Goal: Information Seeking & Learning: Learn about a topic

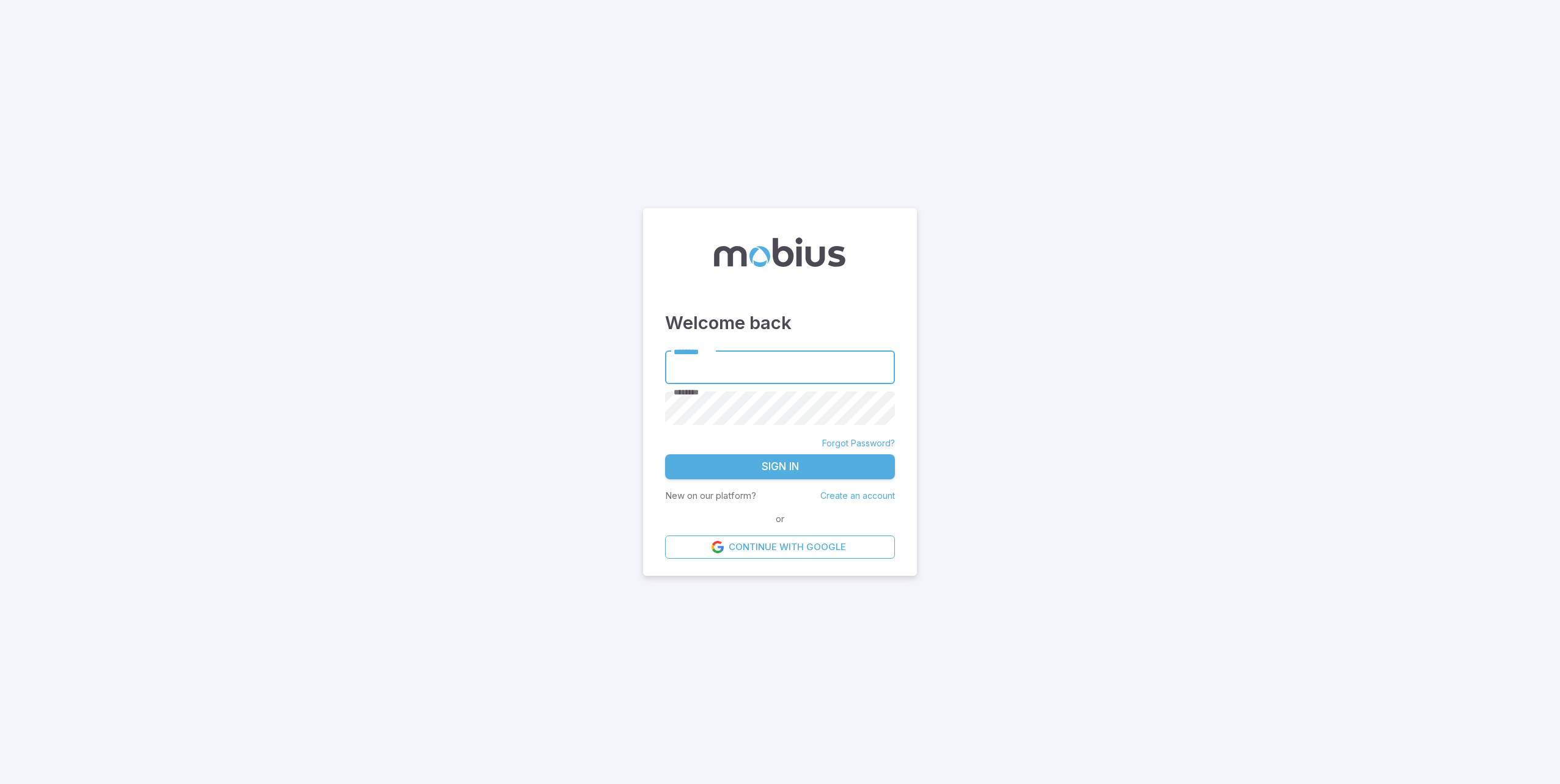
type input "**********"
click at [811, 476] on button "Sign In" at bounding box center [780, 467] width 230 height 26
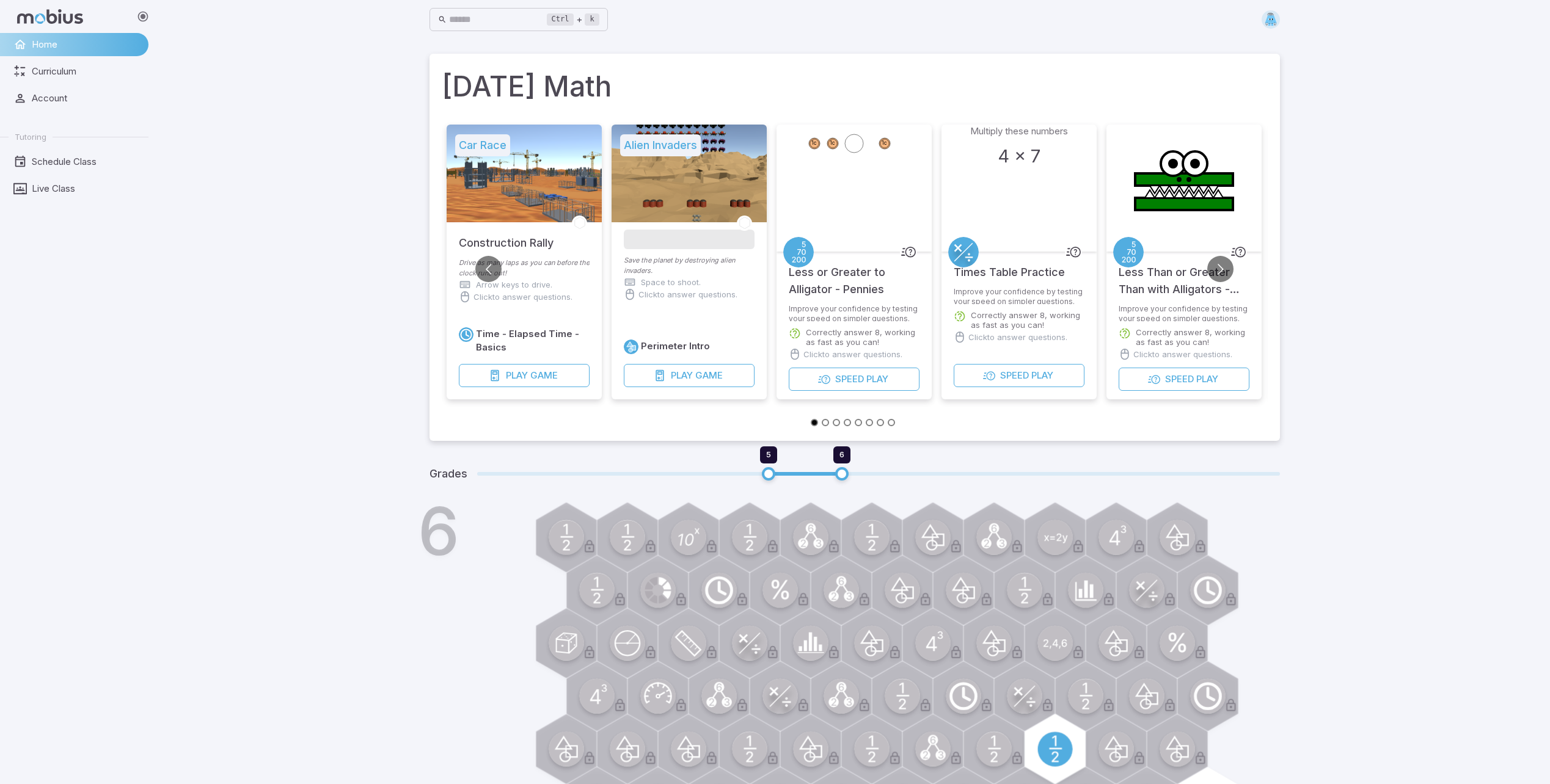
drag, startPoint x: 1559, startPoint y: 323, endPoint x: 987, endPoint y: 566, distance: 621.5
drag, startPoint x: 1288, startPoint y: 55, endPoint x: 1317, endPoint y: 48, distance: 29.8
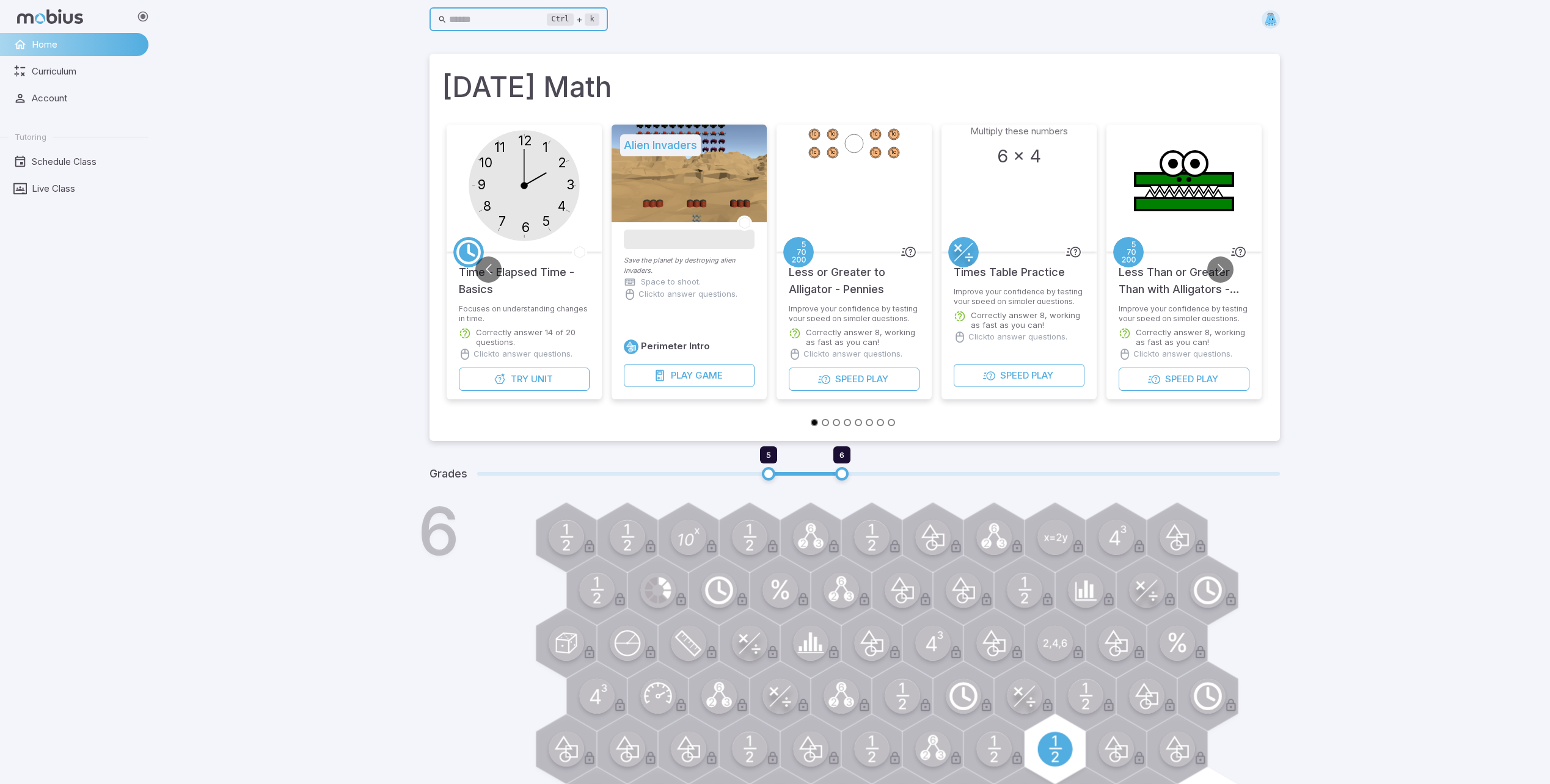
click at [509, 17] on input "text" at bounding box center [498, 20] width 98 height 24
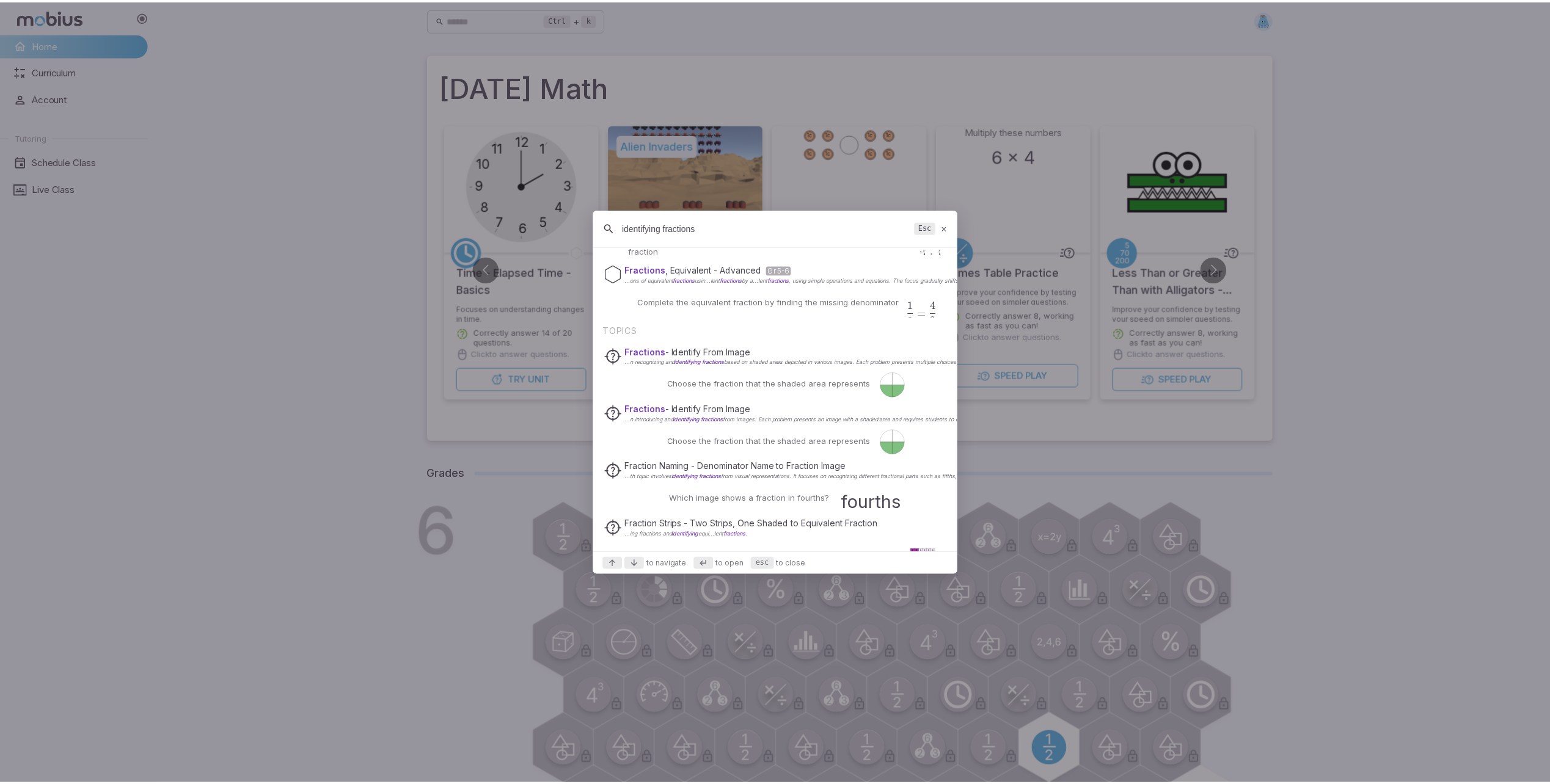
scroll to position [244, 0]
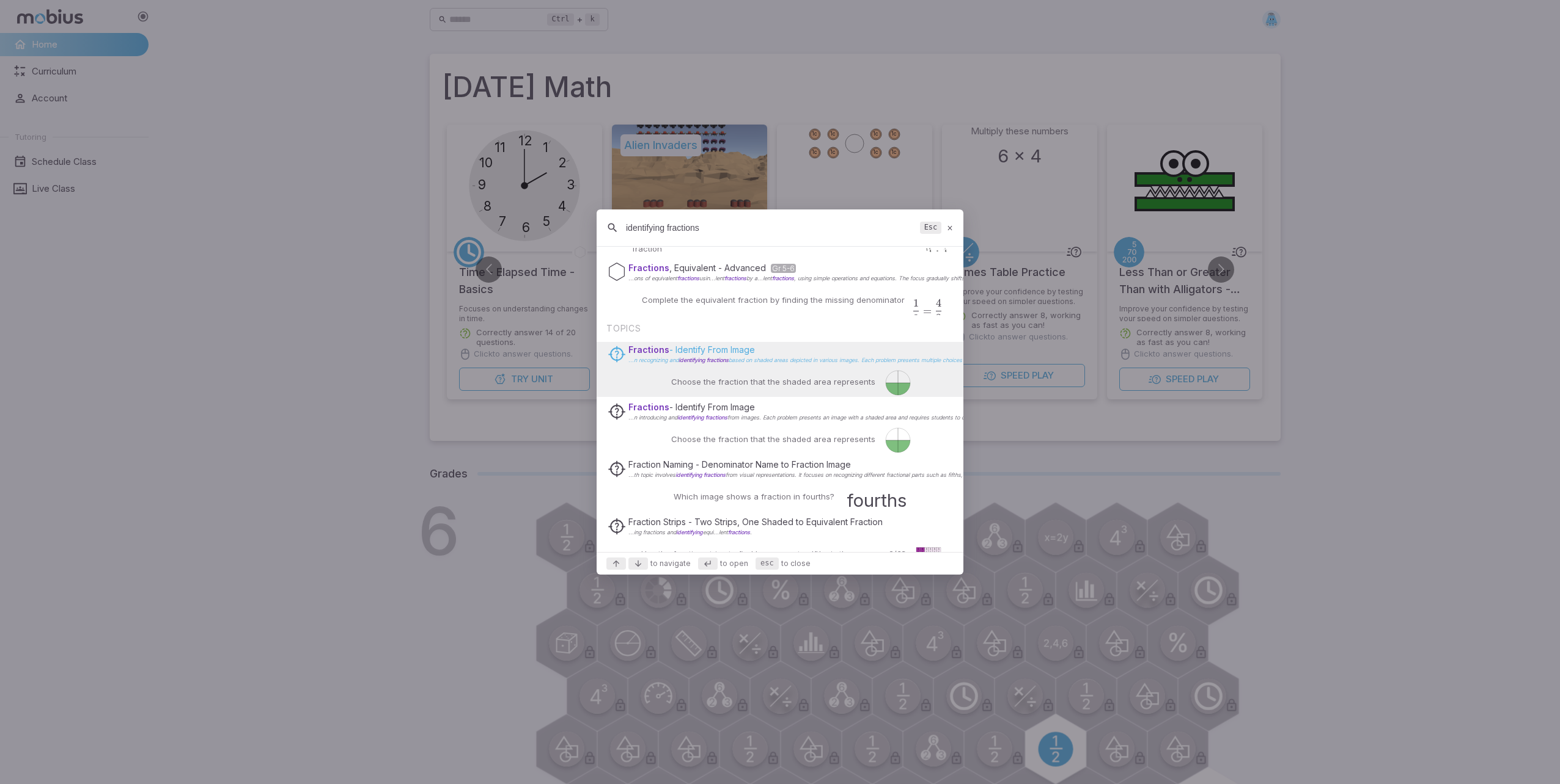
type input "identifying fractions"
click at [733, 349] on p "Fractions - Identify From Image" at bounding box center [1188, 350] width 1118 height 13
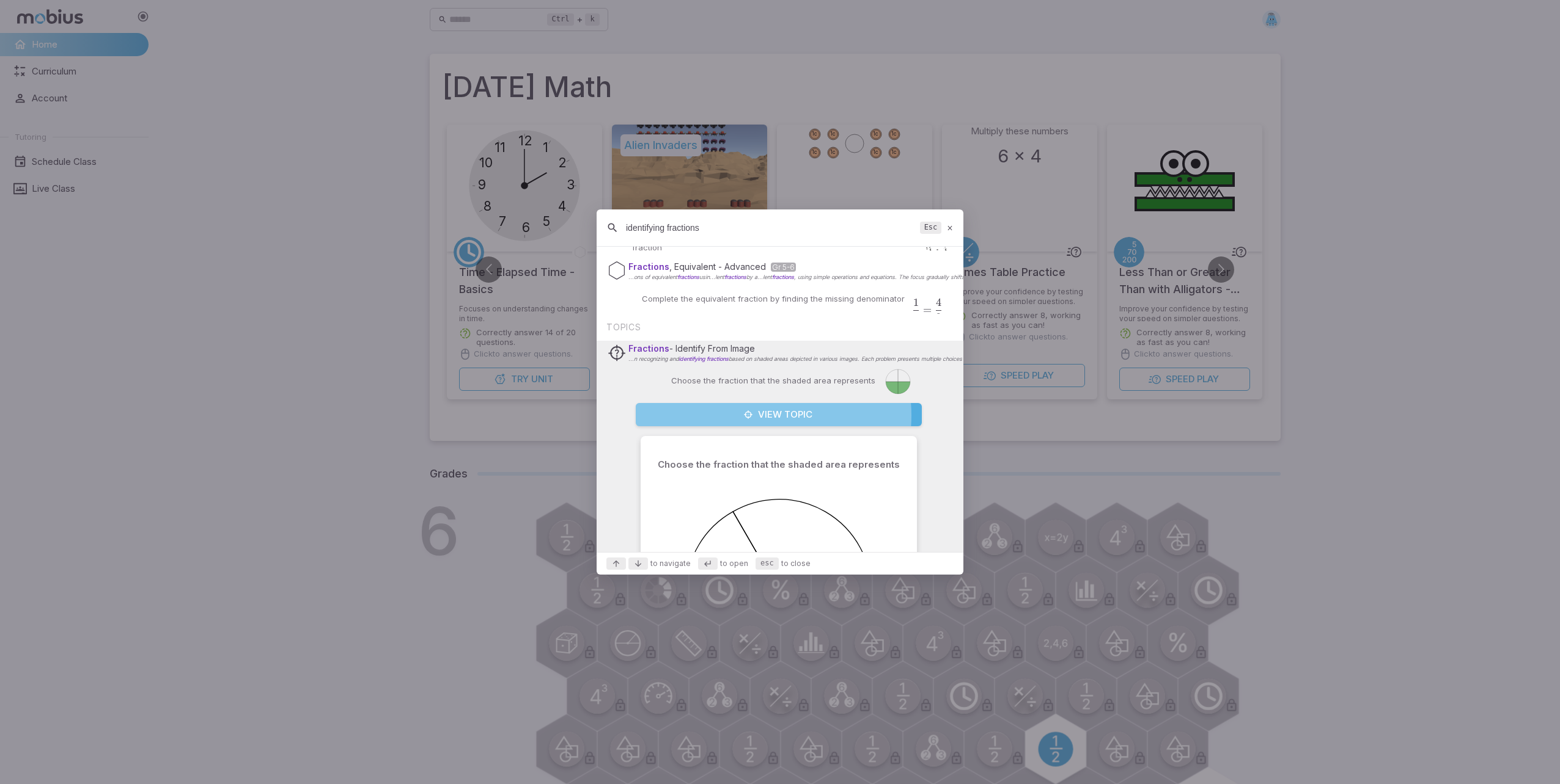
click at [758, 416] on button "View Topic" at bounding box center [778, 414] width 286 height 23
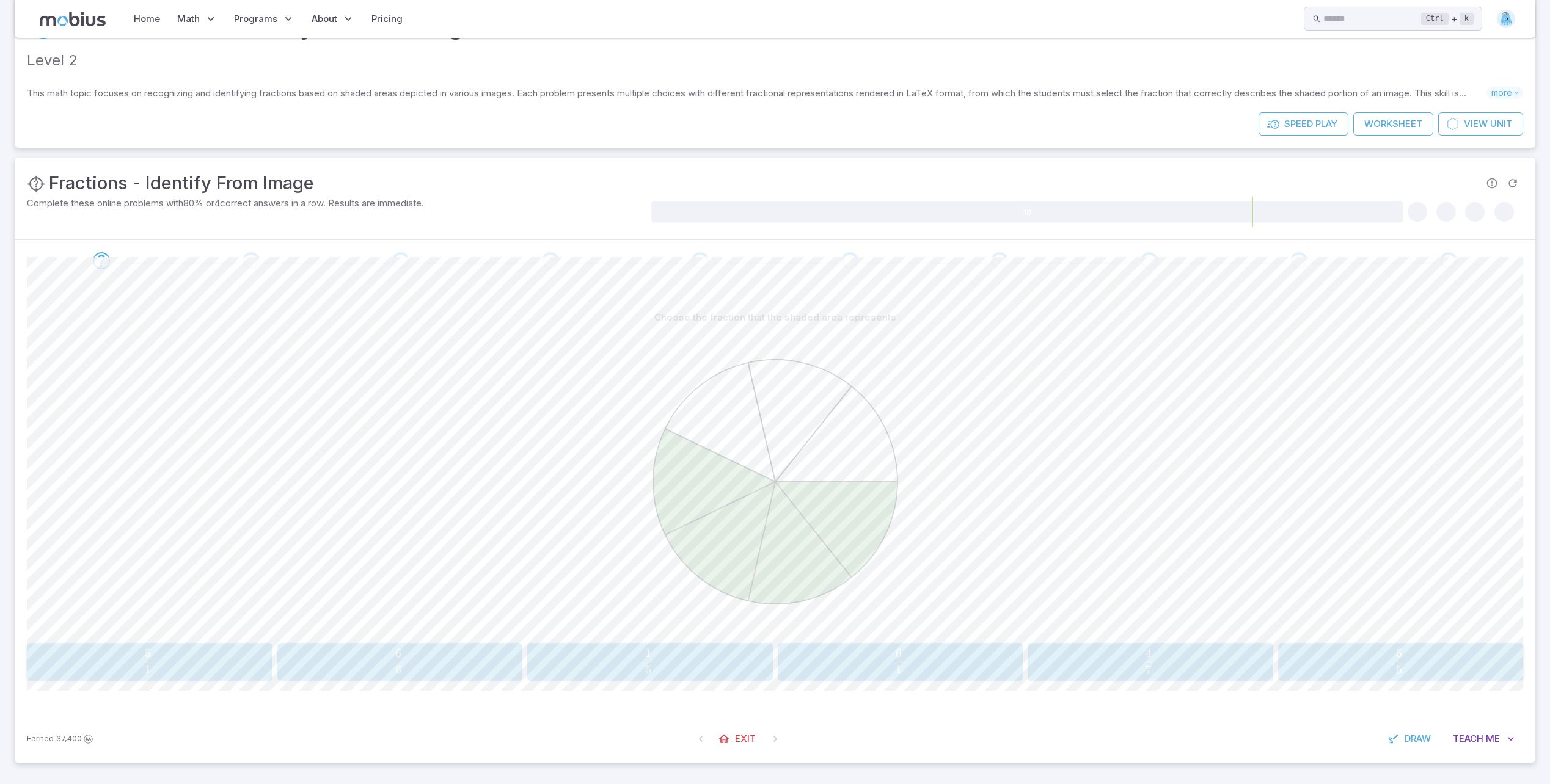
scroll to position [60, 0]
click at [1167, 644] on button "4 7 \frac{4}{7} 7 4 ​" at bounding box center [1150, 661] width 246 height 38
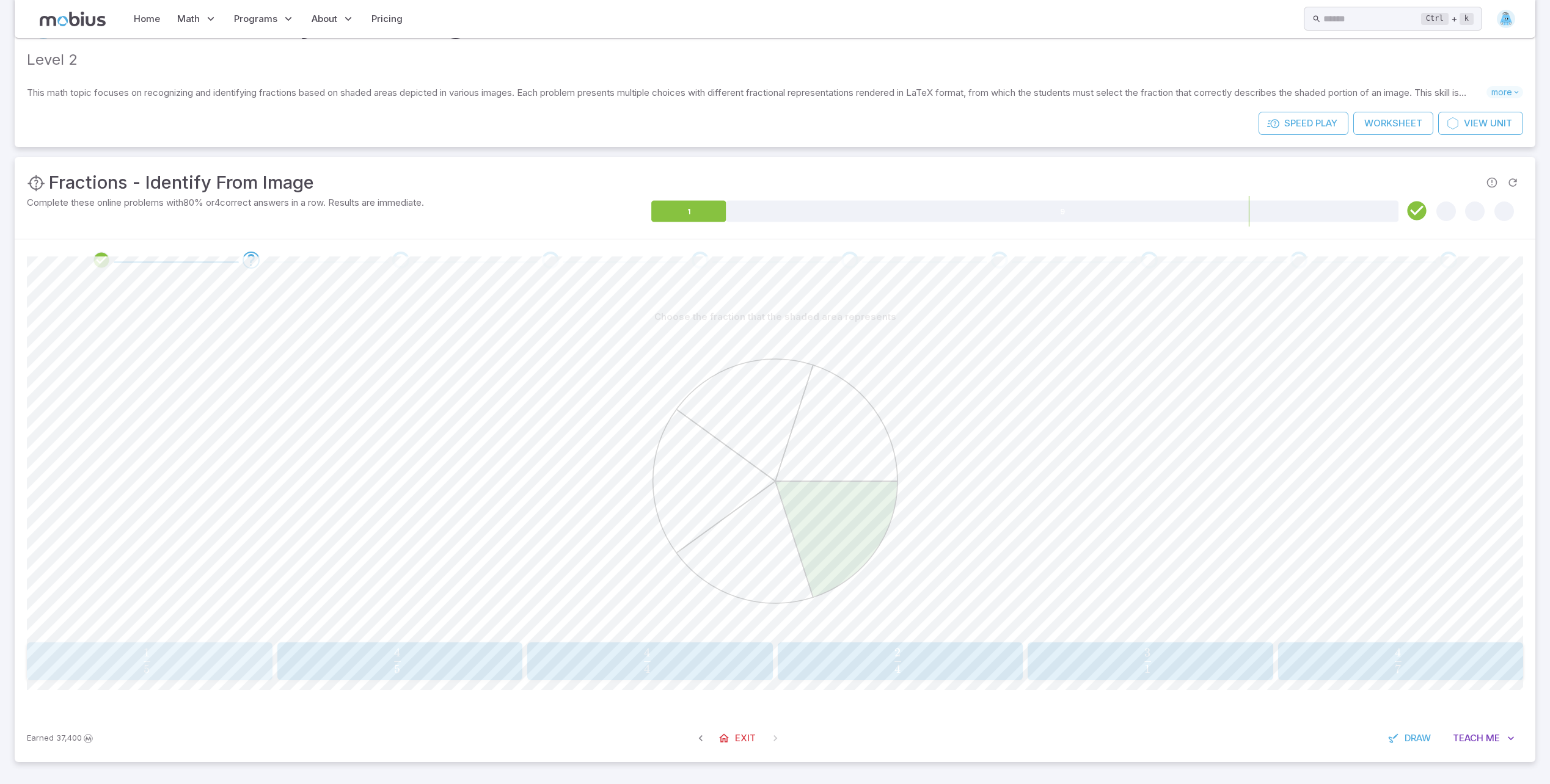
click at [176, 654] on span "5 1 ​" at bounding box center [146, 660] width 223 height 24
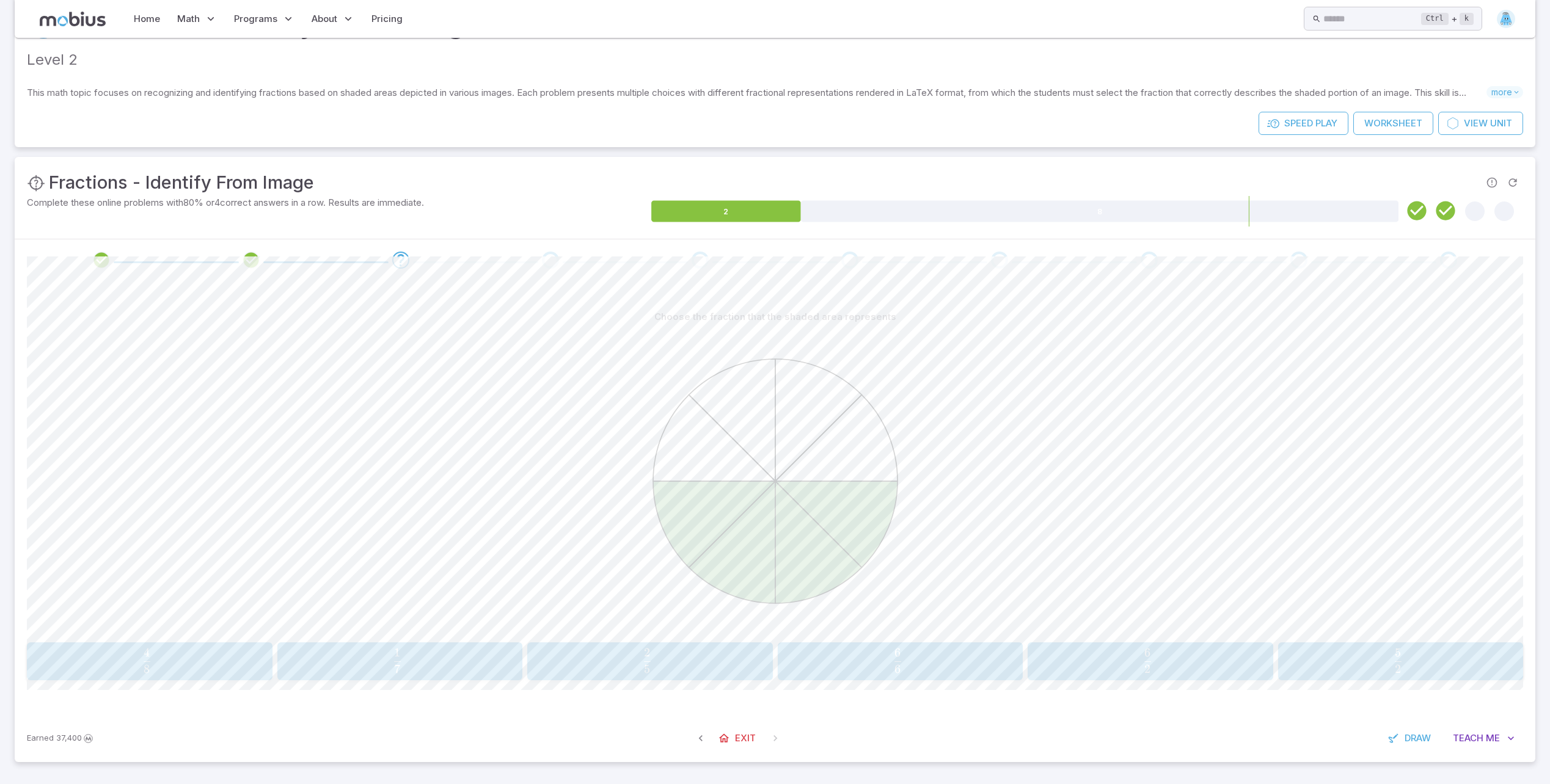
click at [1195, 567] on div at bounding box center [775, 483] width 1496 height 309
click at [1260, 501] on div at bounding box center [775, 483] width 1496 height 309
drag, startPoint x: 220, startPoint y: 660, endPoint x: 275, endPoint y: 670, distance: 55.9
click at [222, 661] on span "8 4 ​" at bounding box center [146, 660] width 223 height 24
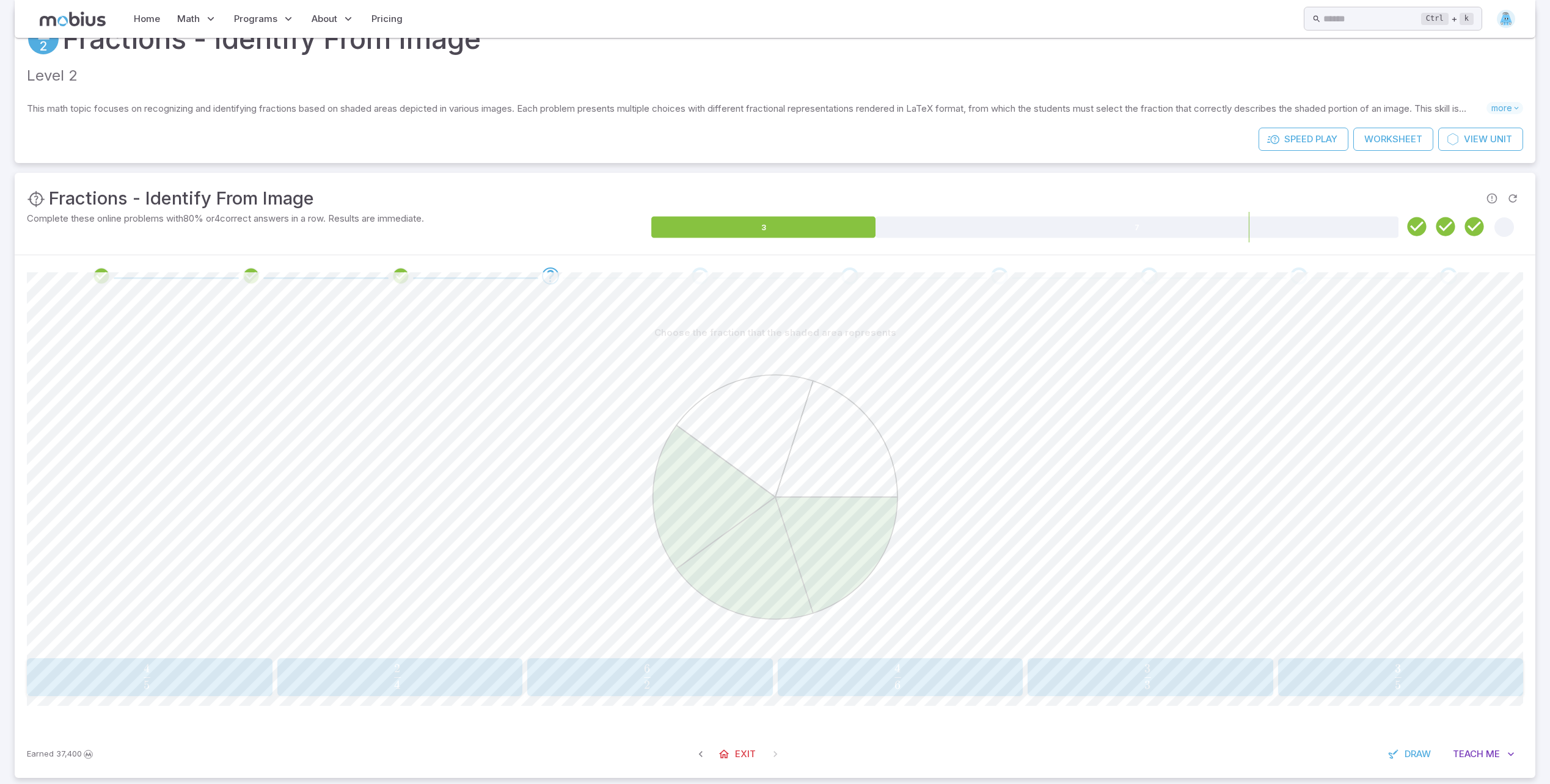
scroll to position [39, 0]
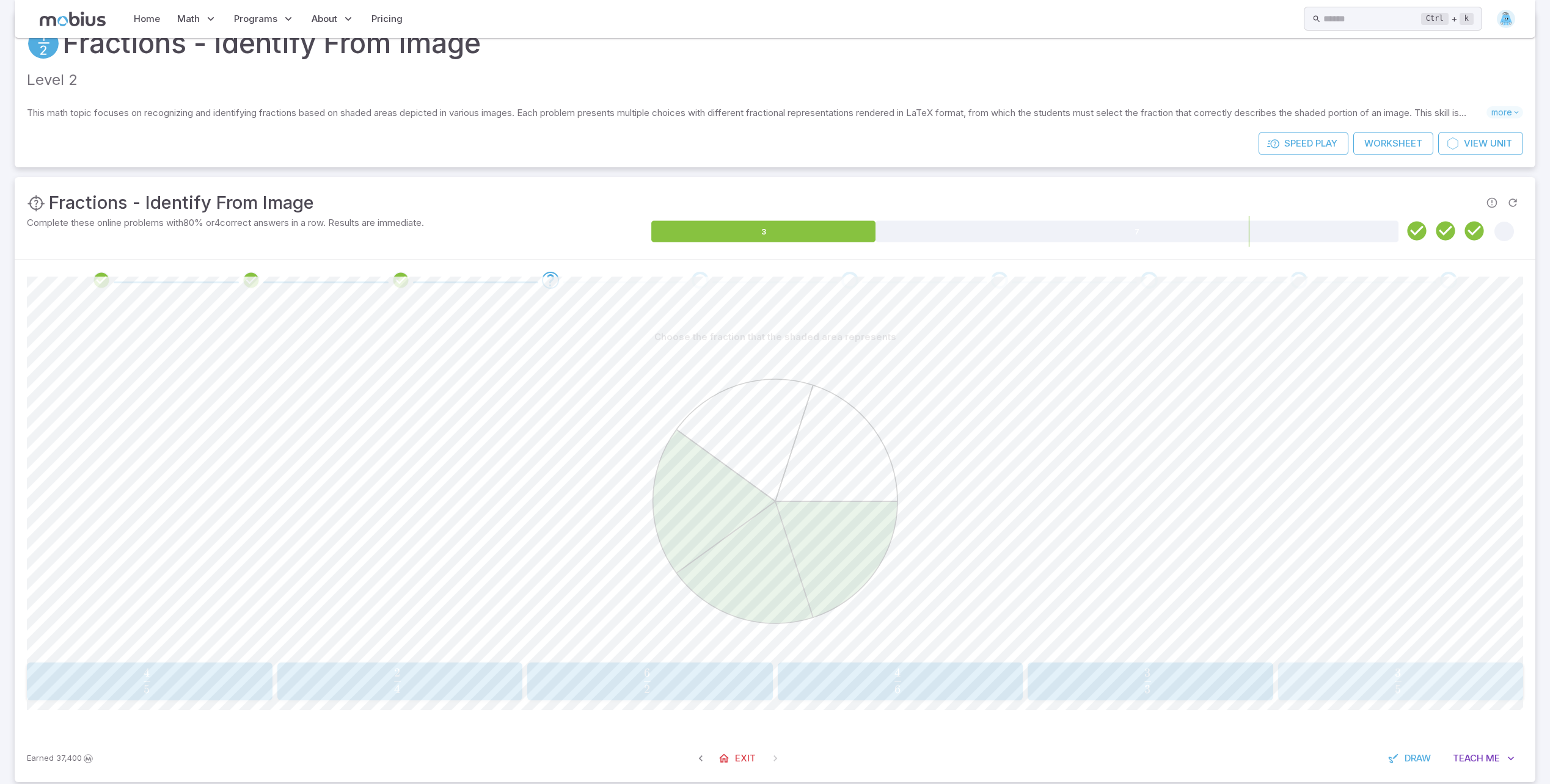
click at [1307, 691] on span "5 3 ​" at bounding box center [1397, 681] width 223 height 24
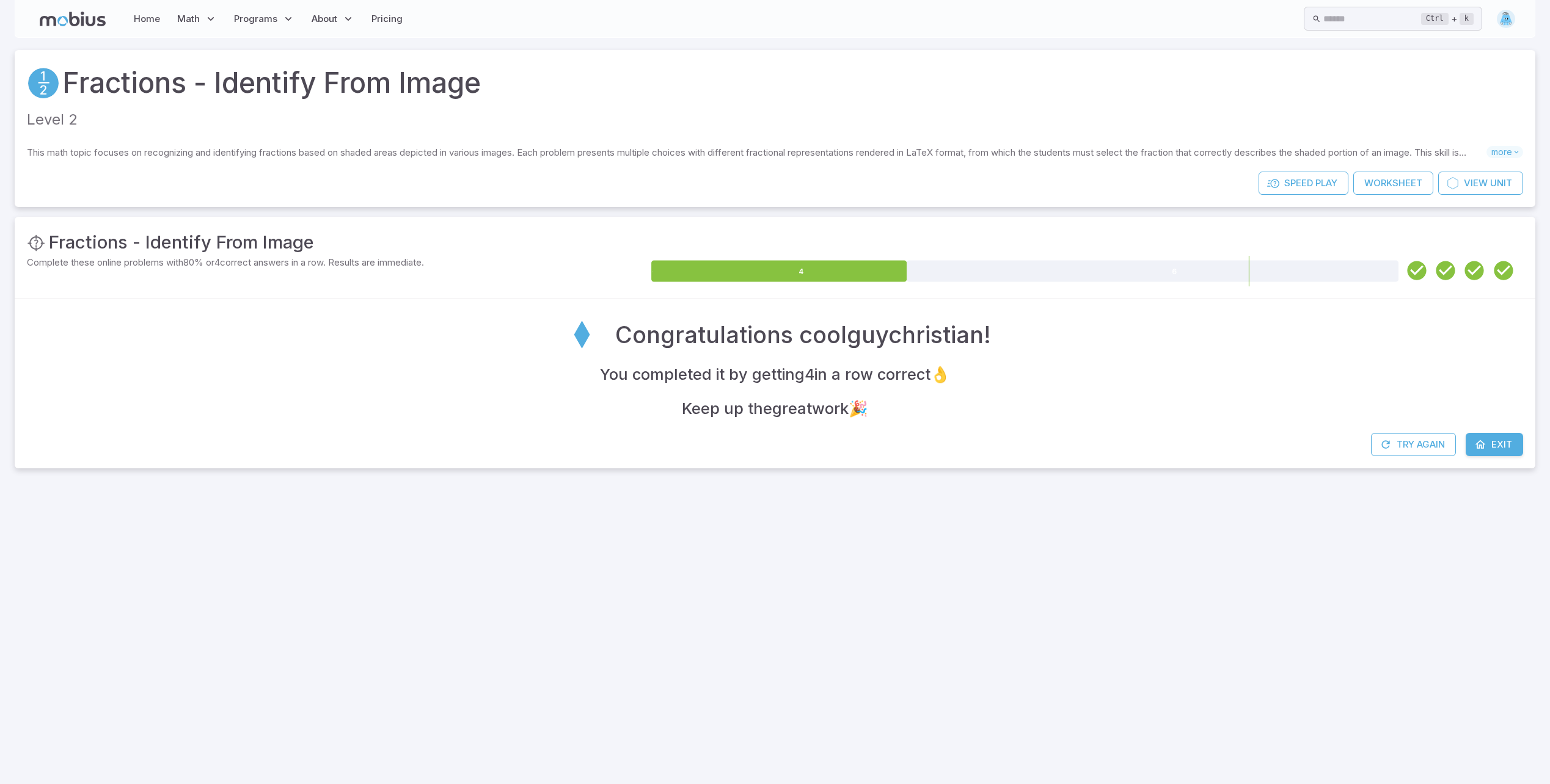
scroll to position [0, 0]
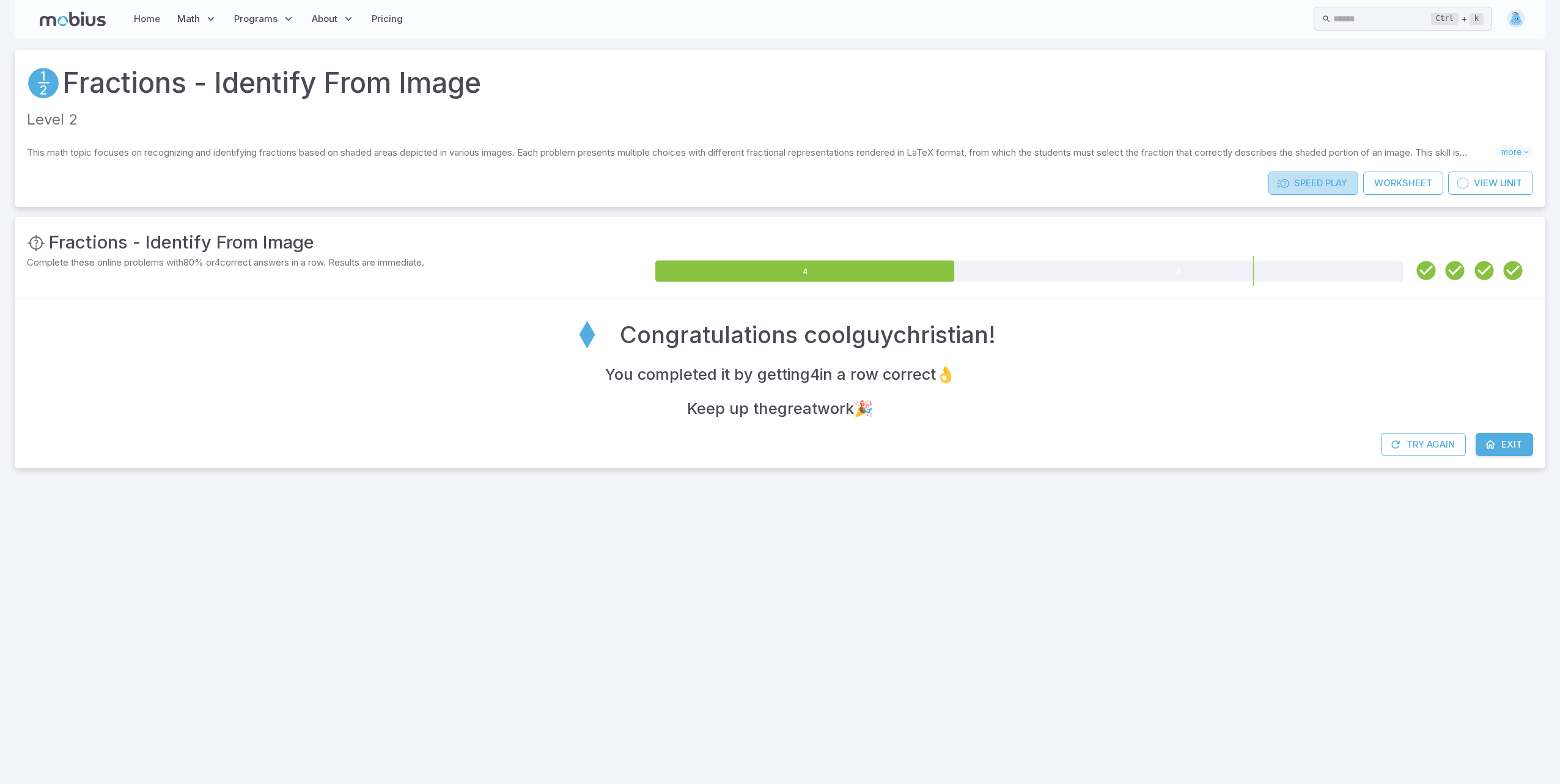
click at [1314, 186] on span "Speed" at bounding box center [1308, 183] width 28 height 13
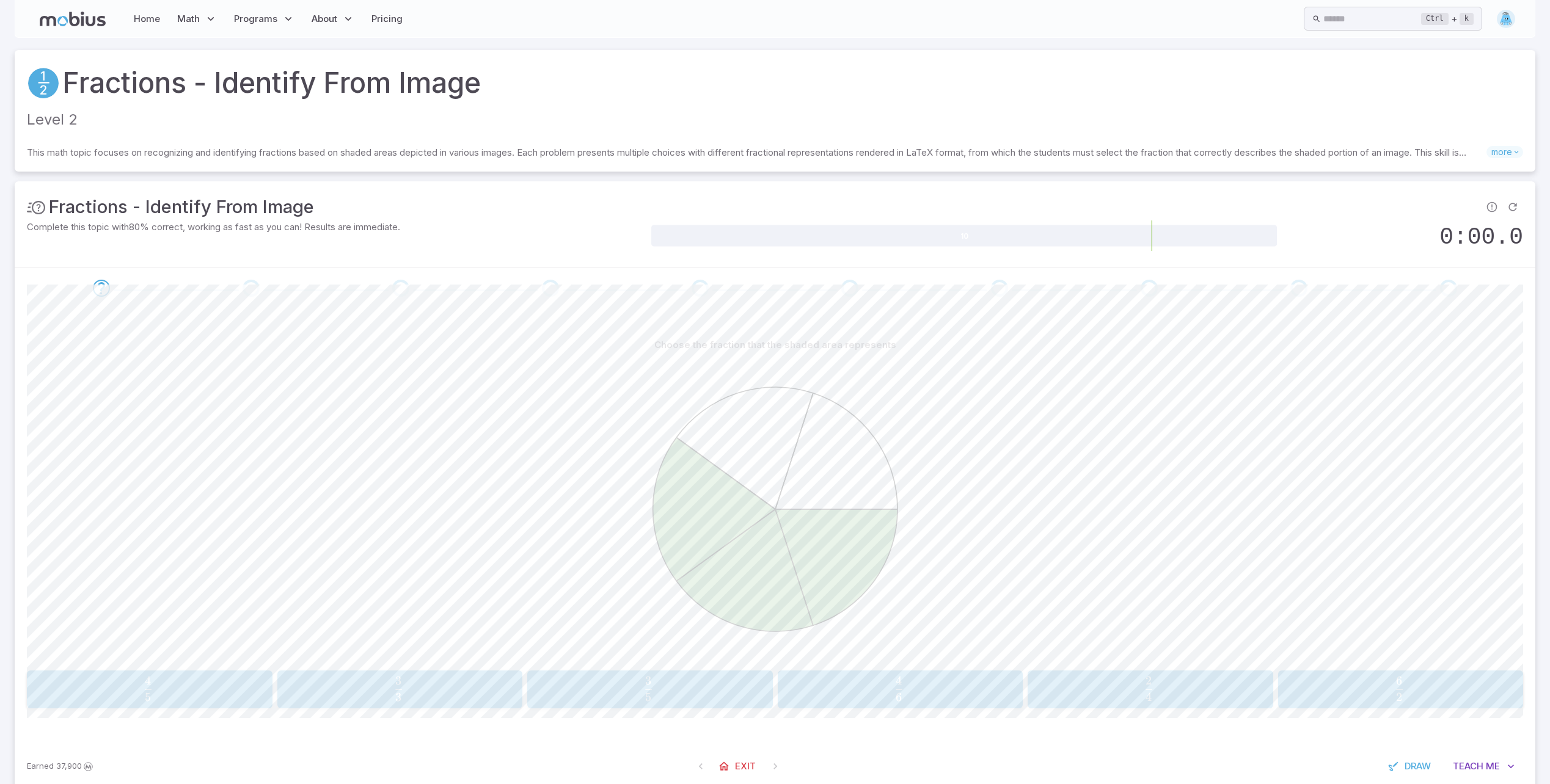
click at [623, 694] on span "5 3 ​" at bounding box center [649, 689] width 220 height 24
click at [945, 676] on div "2 1 \frac{2}{1} 1 2 ​" at bounding box center [901, 690] width 238 height 28
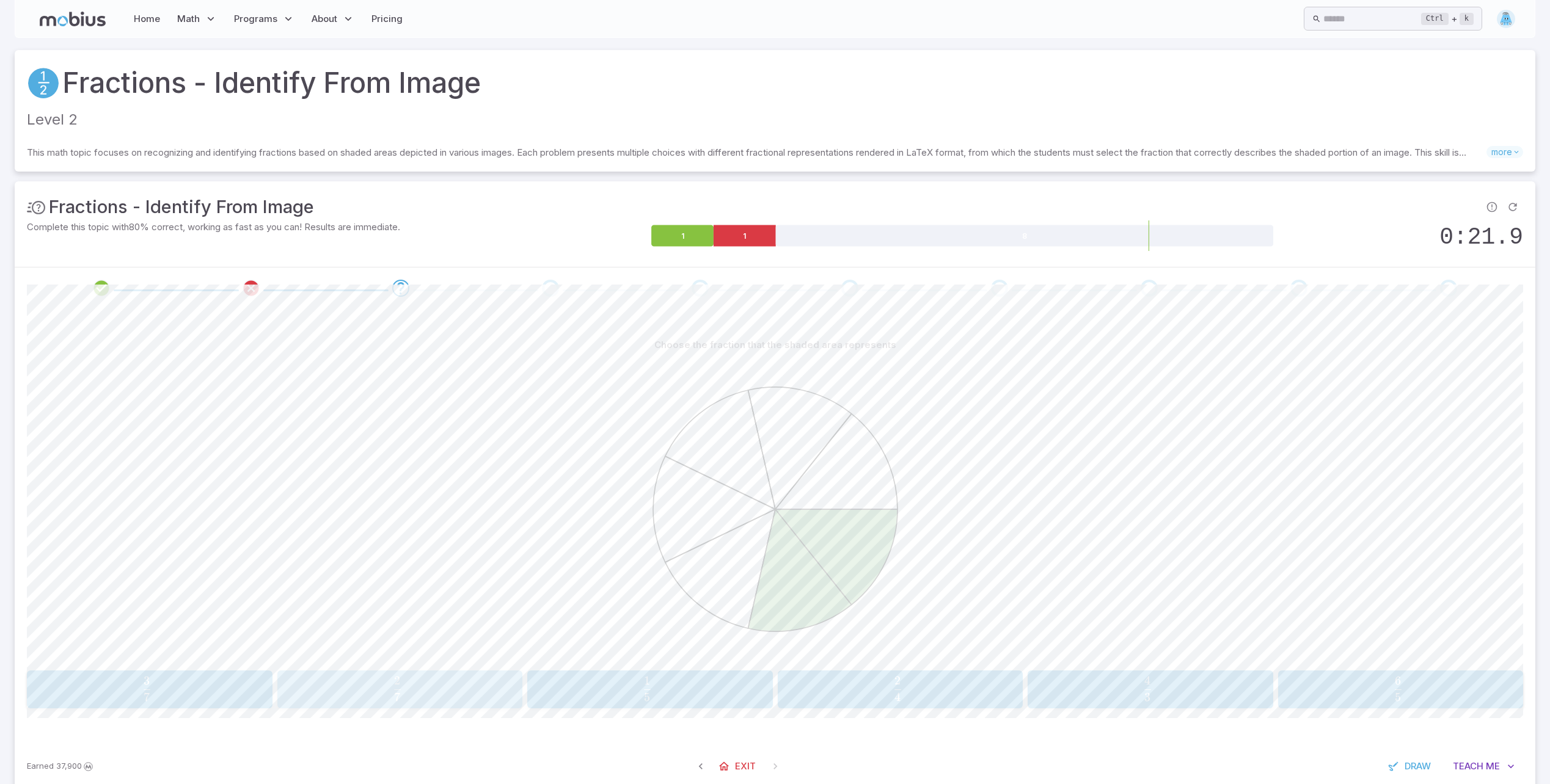
click at [407, 698] on span "7 2 ​" at bounding box center [397, 689] width 223 height 24
click at [124, 711] on div "Choose the fraction that the shaded area represents 1 4 \frac{1}{4} 4 1 ​ 2 5 \…" at bounding box center [775, 526] width 1496 height 434
click at [173, 683] on span "4 1 ​" at bounding box center [146, 689] width 223 height 24
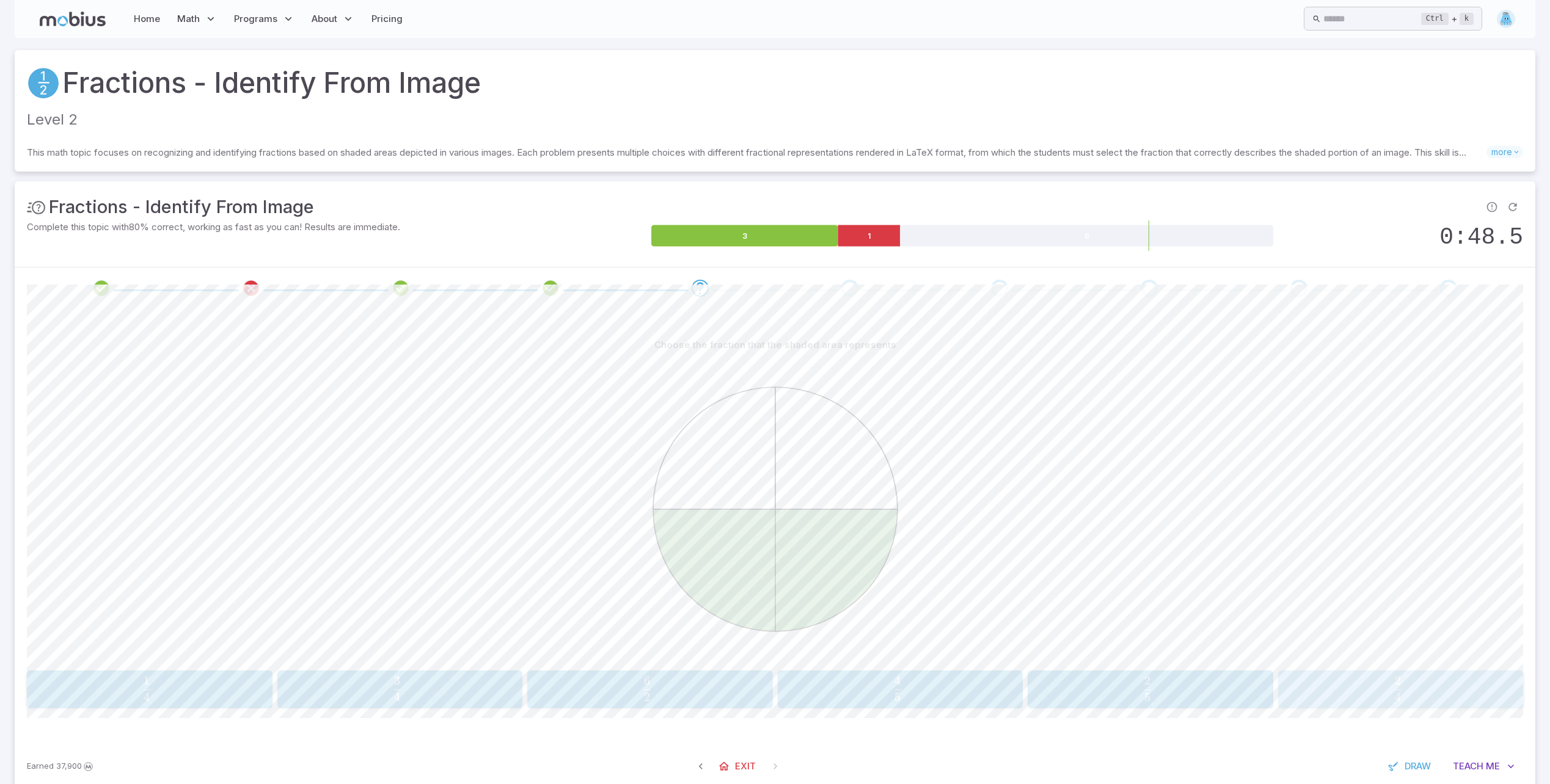
click at [1327, 689] on span "4 2 ​" at bounding box center [1397, 689] width 223 height 24
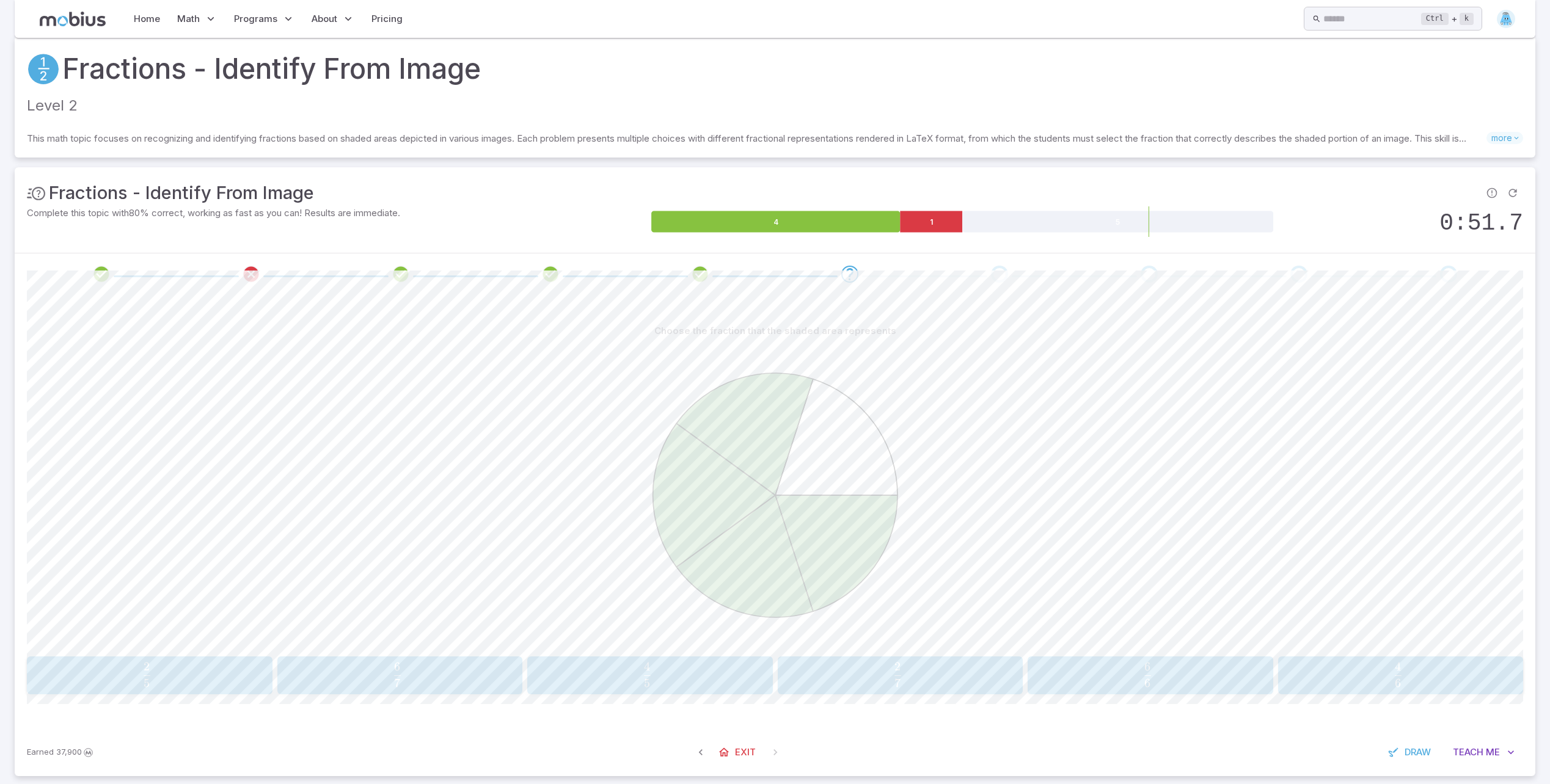
scroll to position [20, 0]
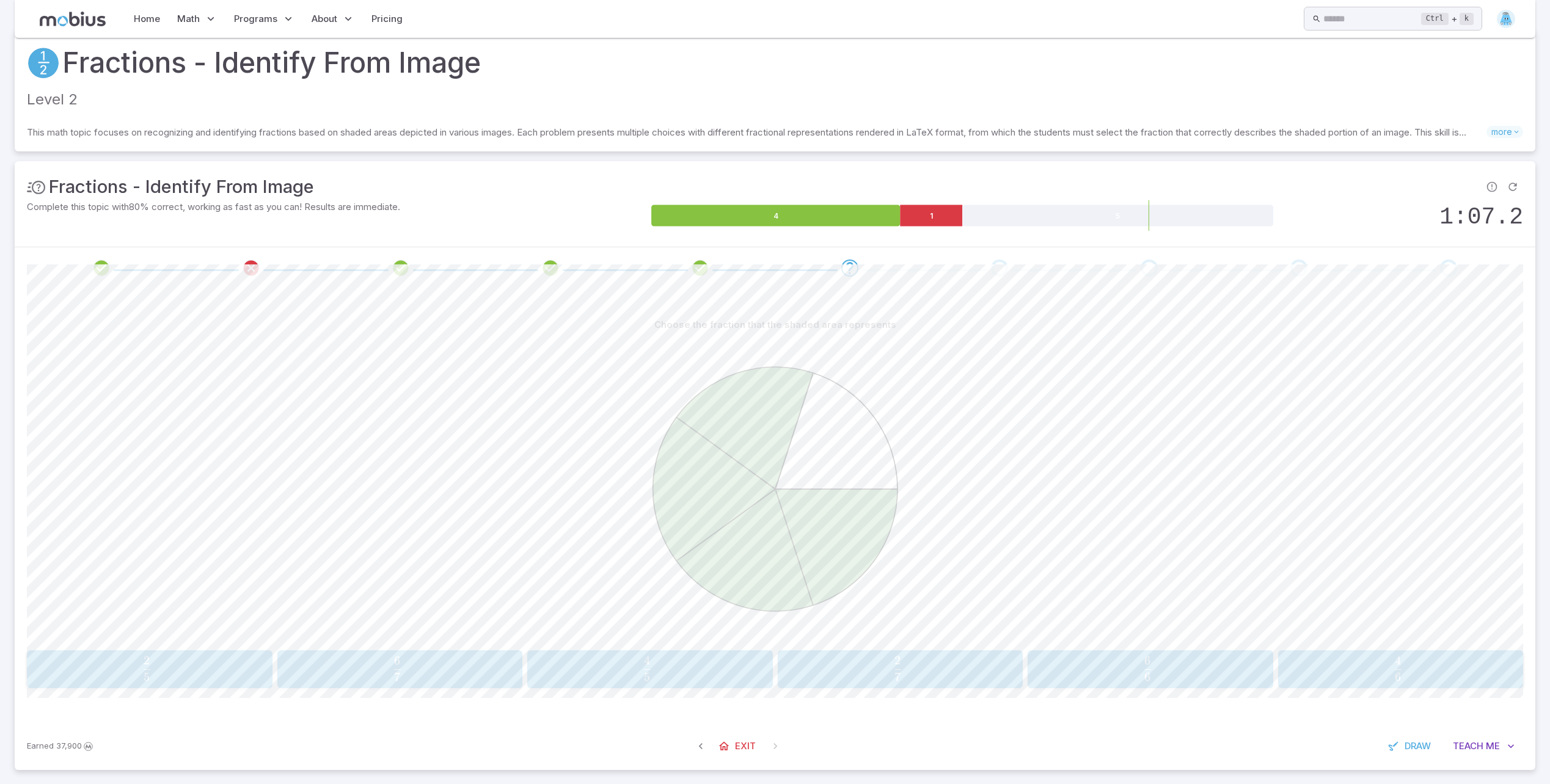
click at [631, 672] on span "5 4 ​" at bounding box center [647, 668] width 223 height 24
click at [206, 672] on span "5 2 ​" at bounding box center [150, 668] width 219 height 24
click at [1306, 672] on span "7 6 ​" at bounding box center [1397, 668] width 223 height 24
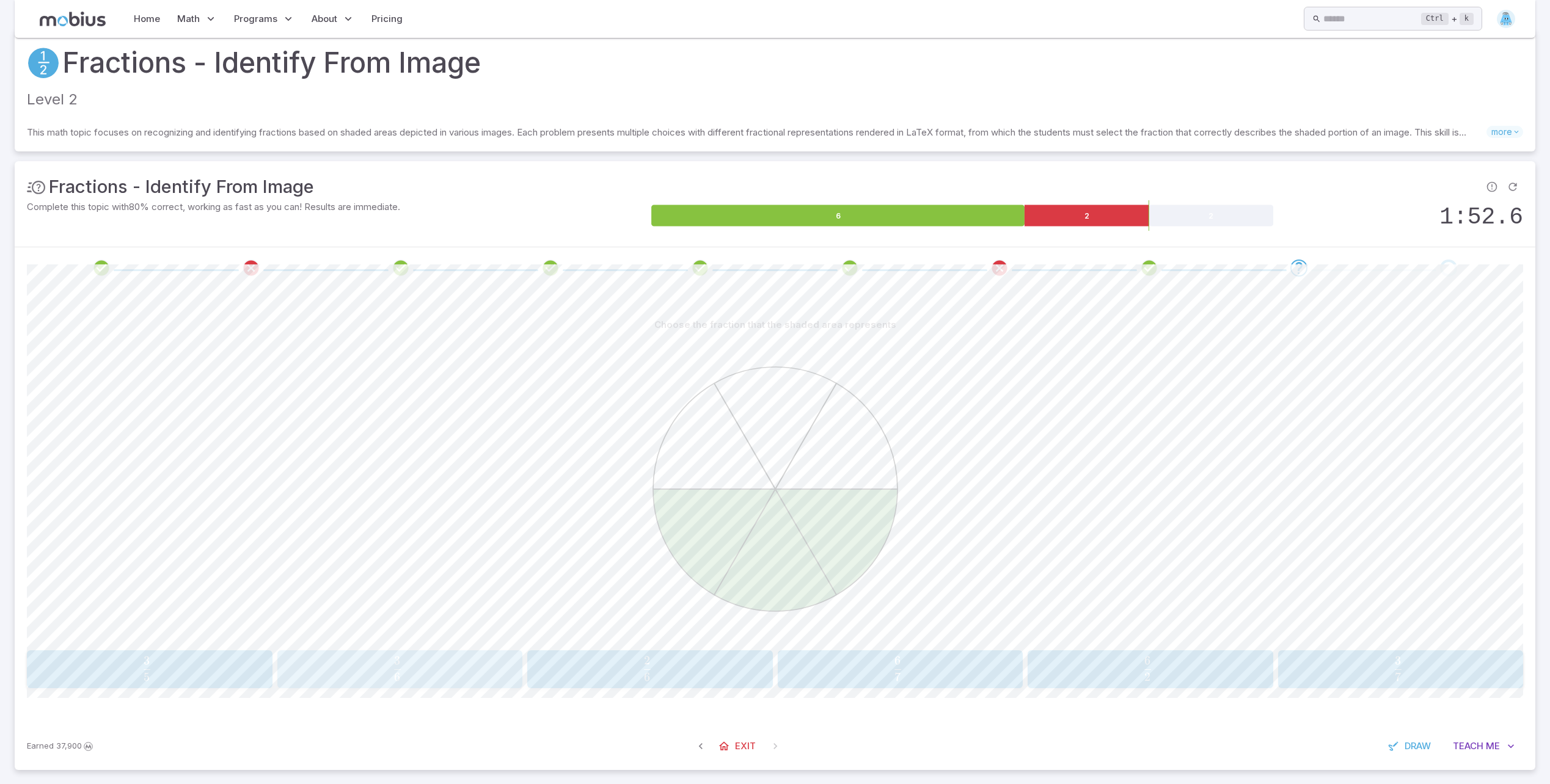
click at [486, 659] on span "6 3 ​" at bounding box center [397, 668] width 223 height 24
click at [868, 673] on span "6 3 ​" at bounding box center [897, 668] width 223 height 24
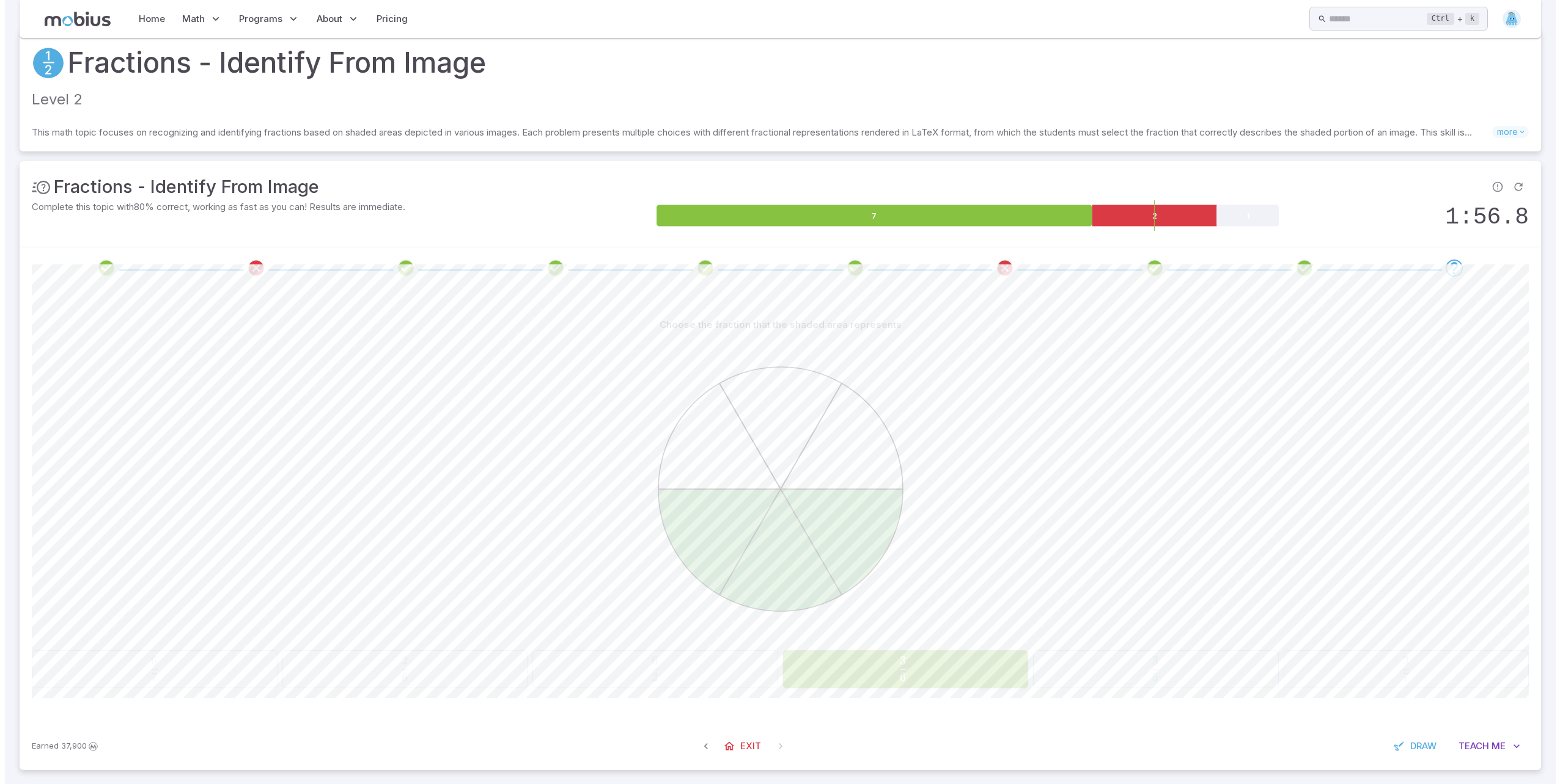
scroll to position [0, 0]
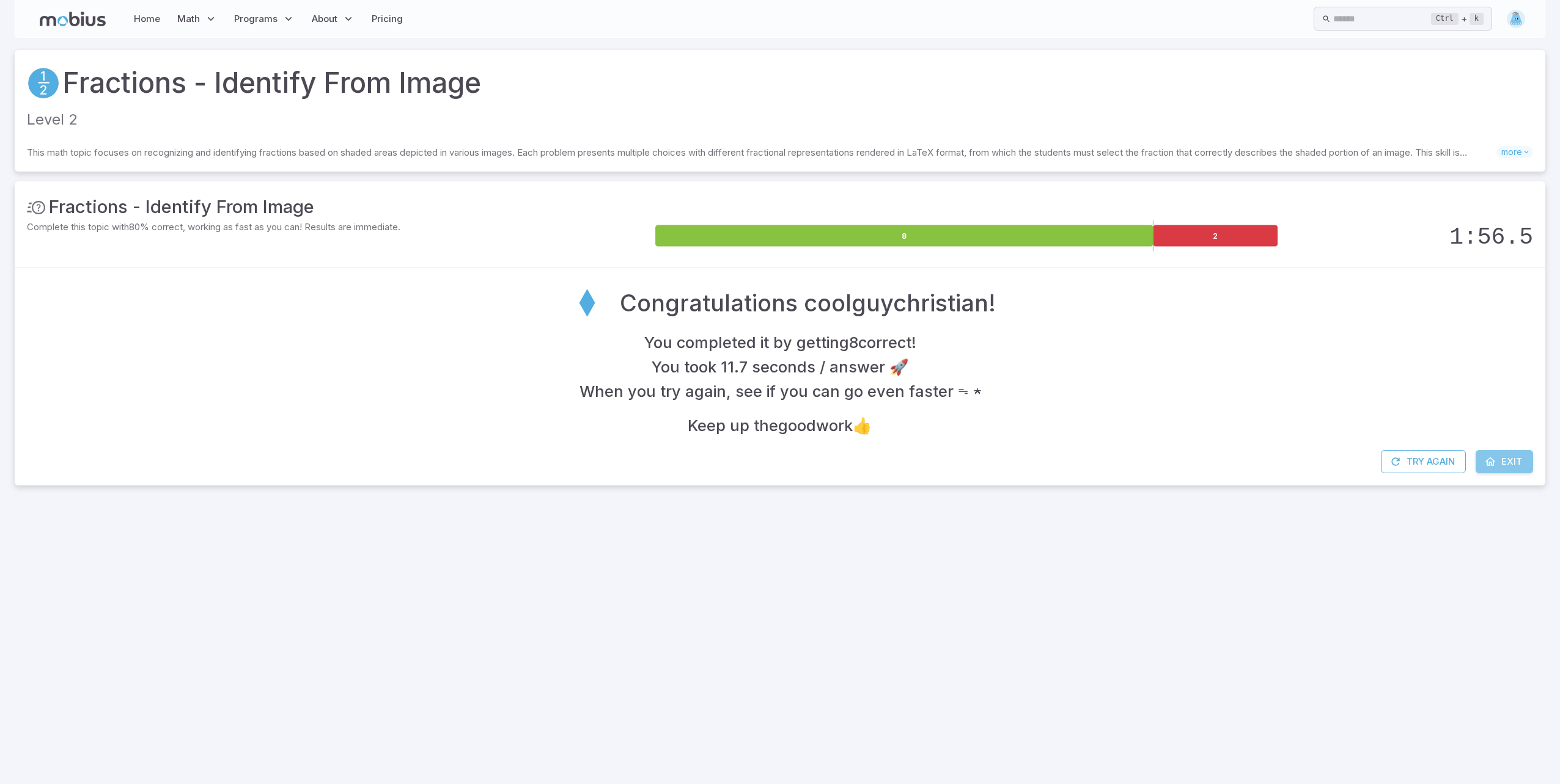
click at [1519, 465] on span "Exit" at bounding box center [1511, 461] width 20 height 13
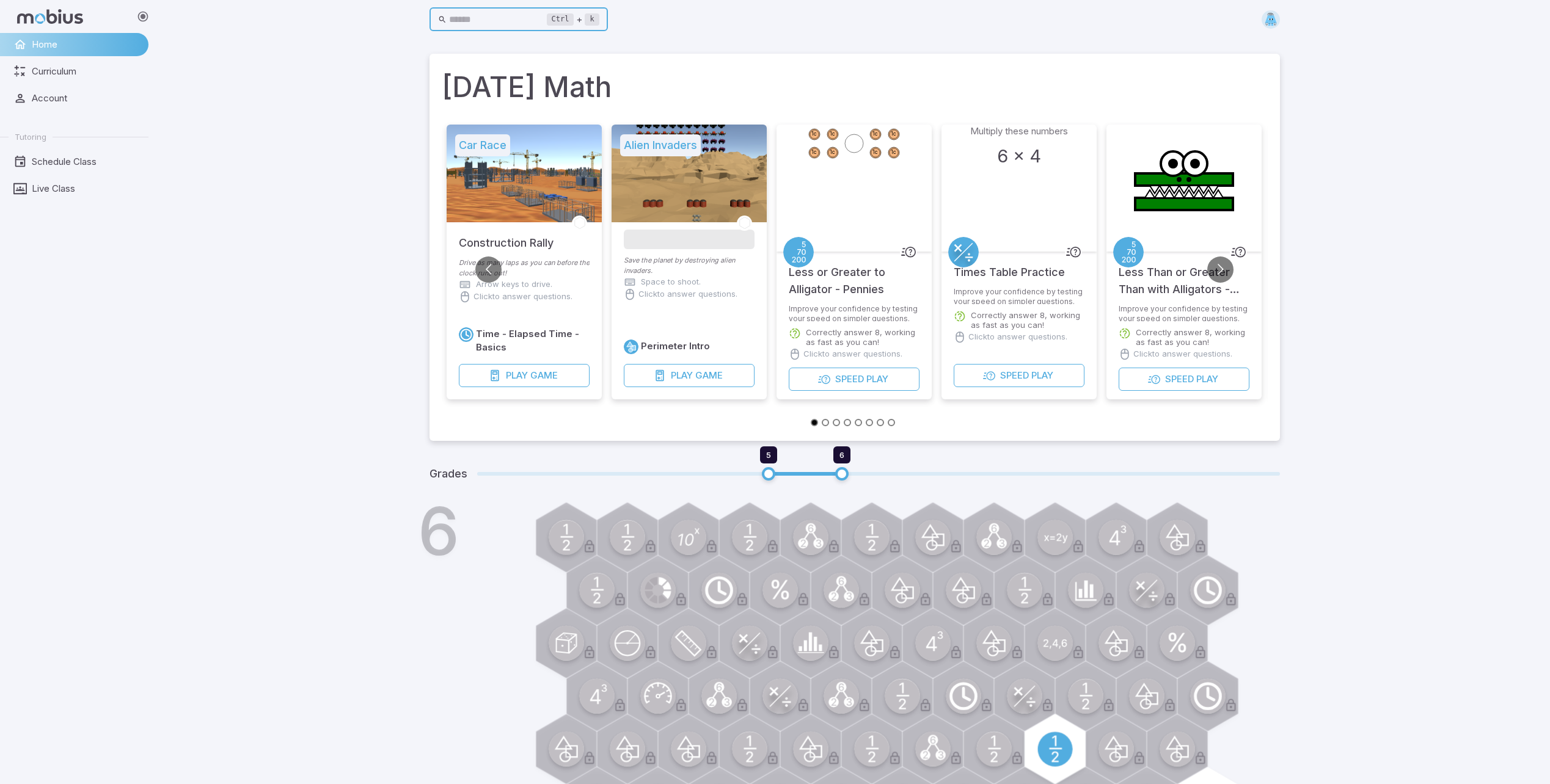
click at [491, 20] on input "text" at bounding box center [498, 20] width 98 height 24
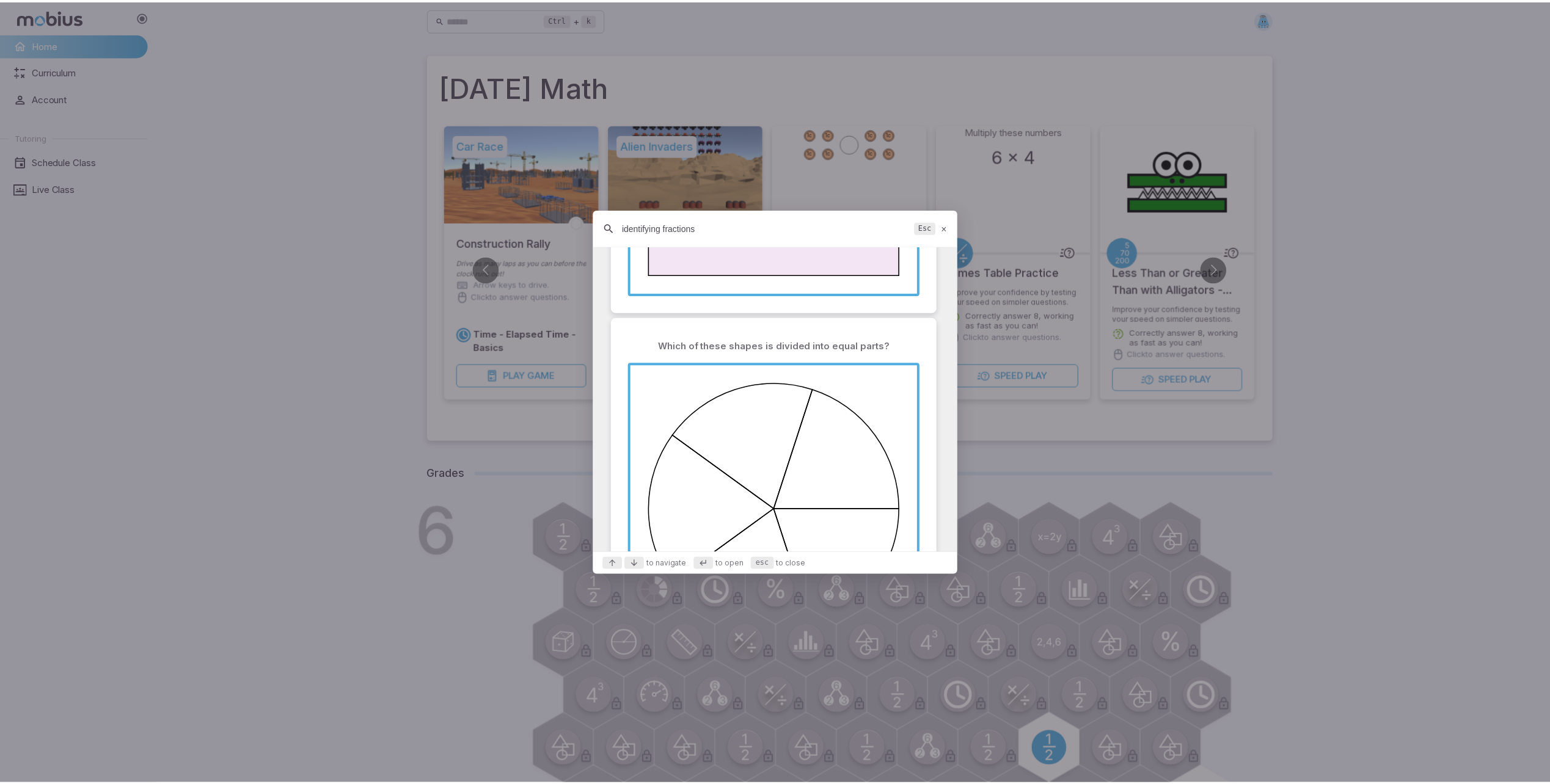
scroll to position [1385, 0]
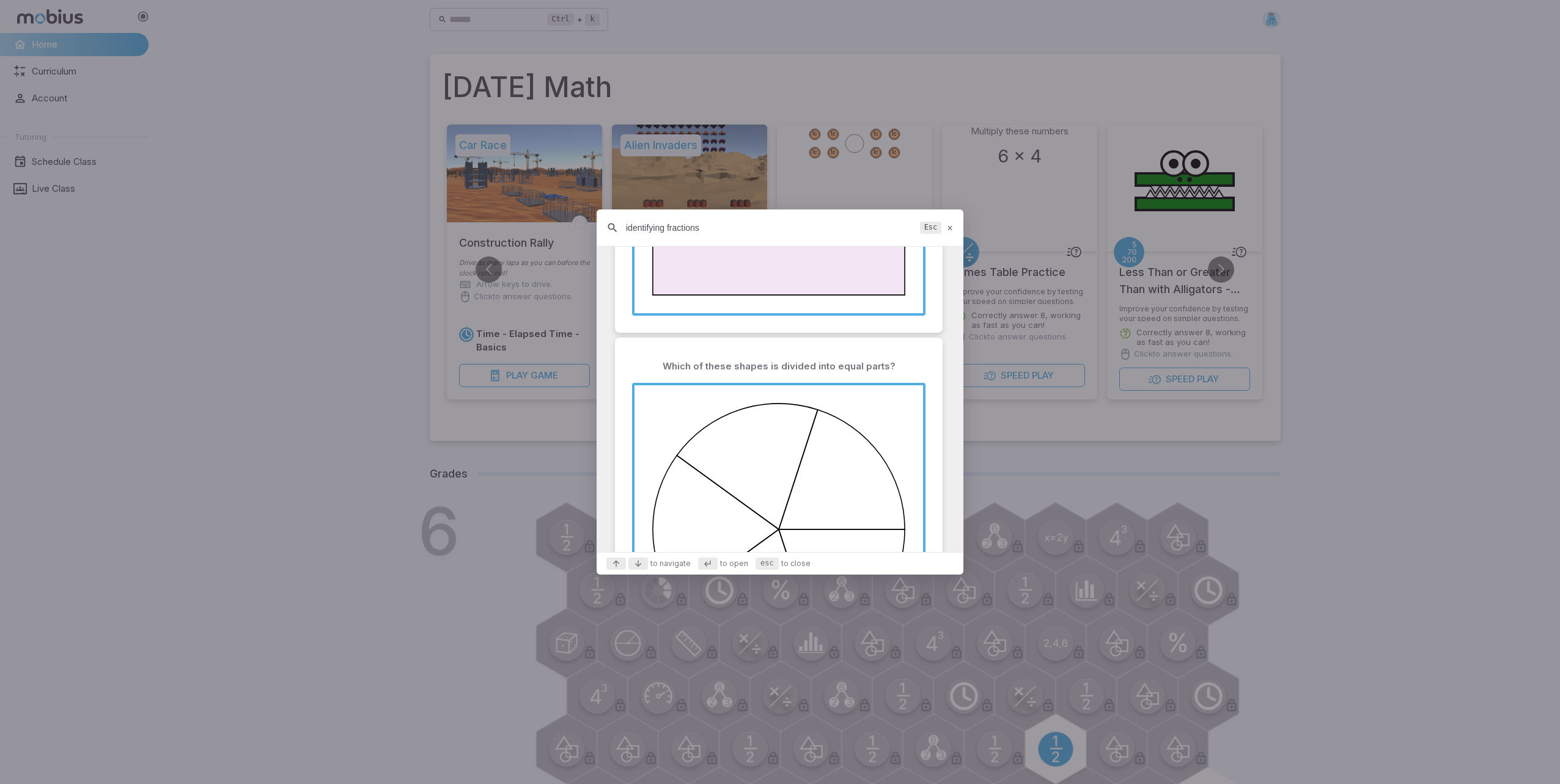
type input "identifying fractions"
click at [810, 386] on span "Suggestions" at bounding box center [779, 530] width 288 height 288
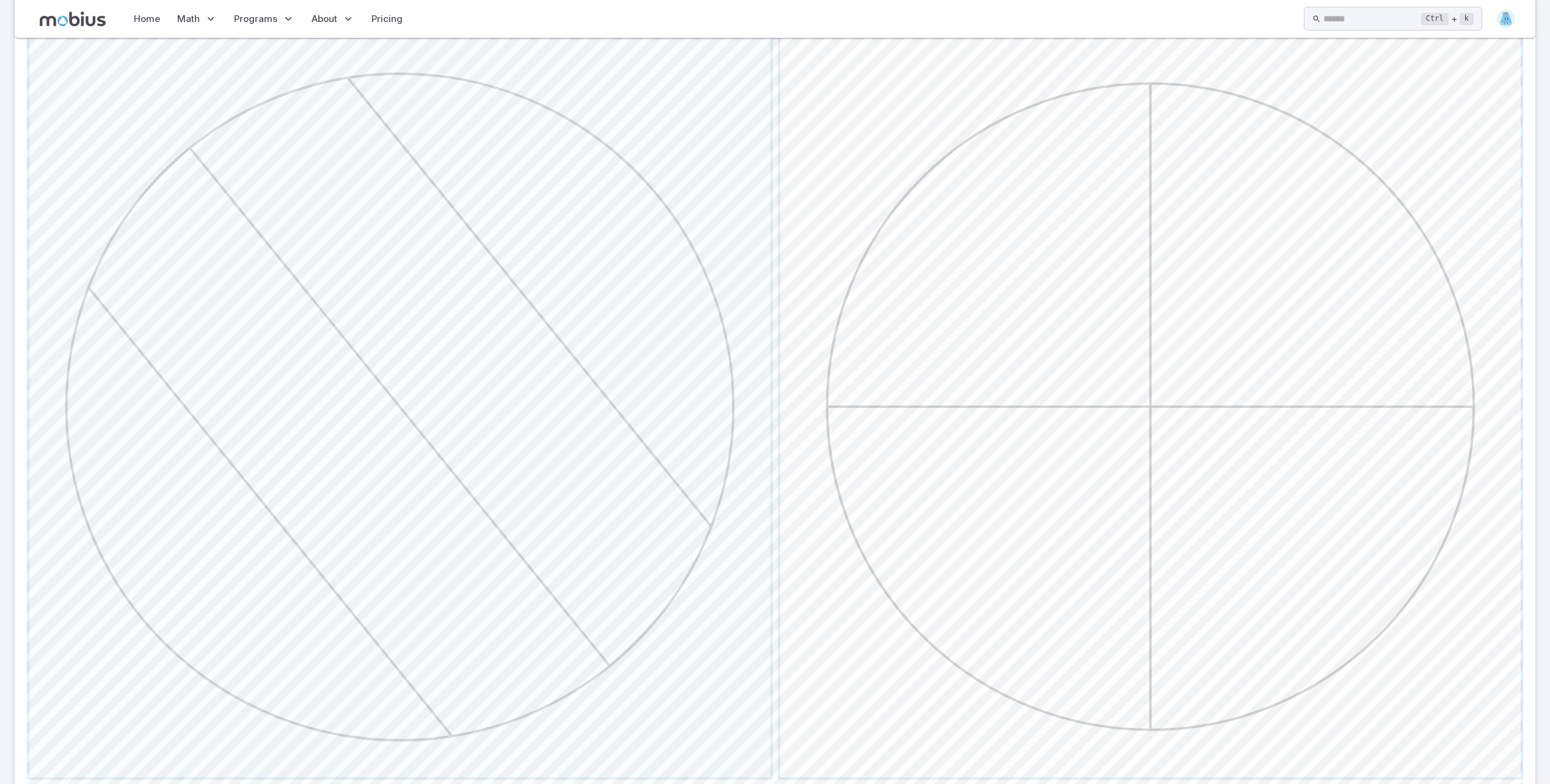
scroll to position [326, 0]
click at [1275, 270] on span "button" at bounding box center [1150, 412] width 741 height 741
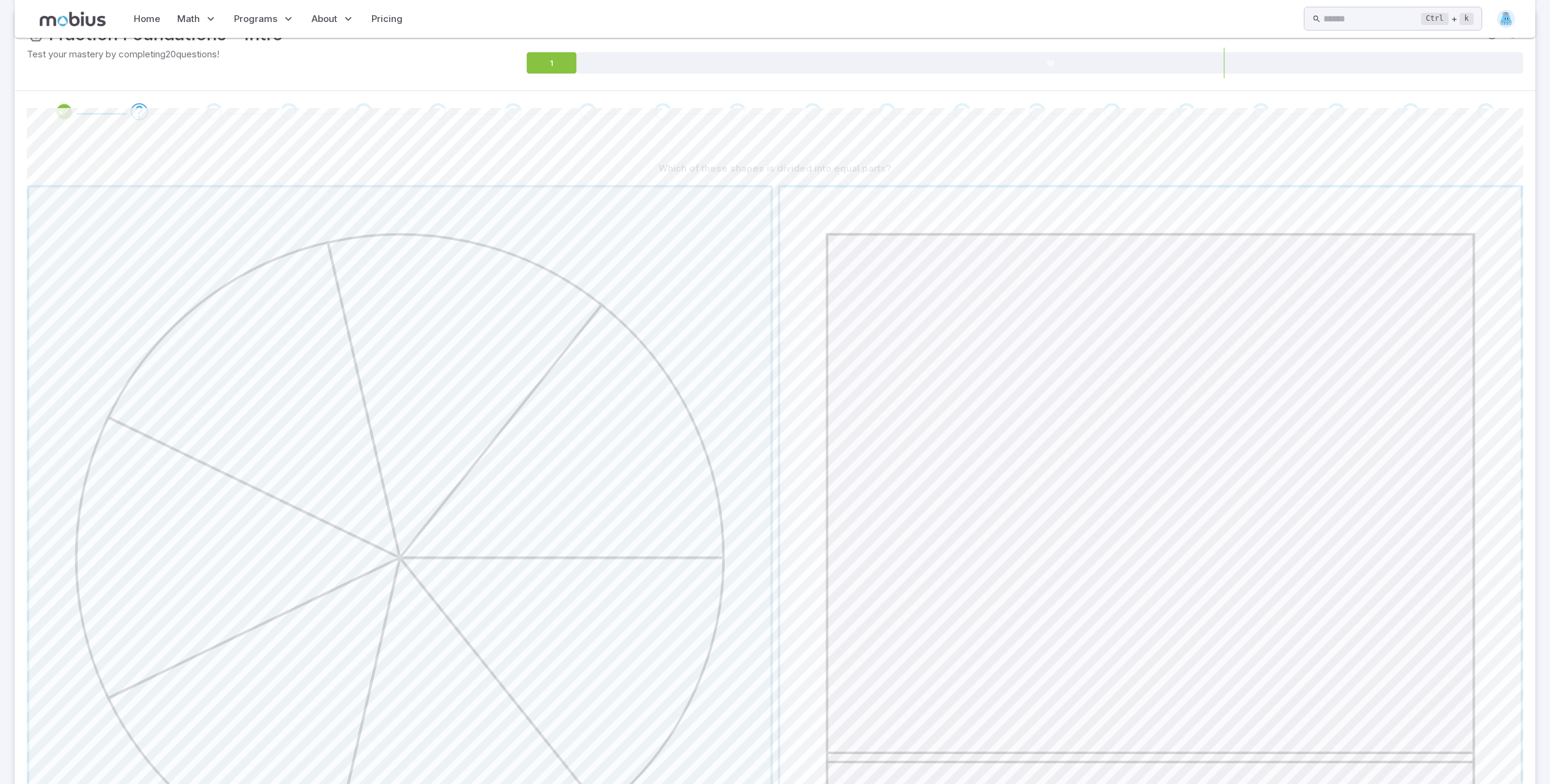
scroll to position [183, 0]
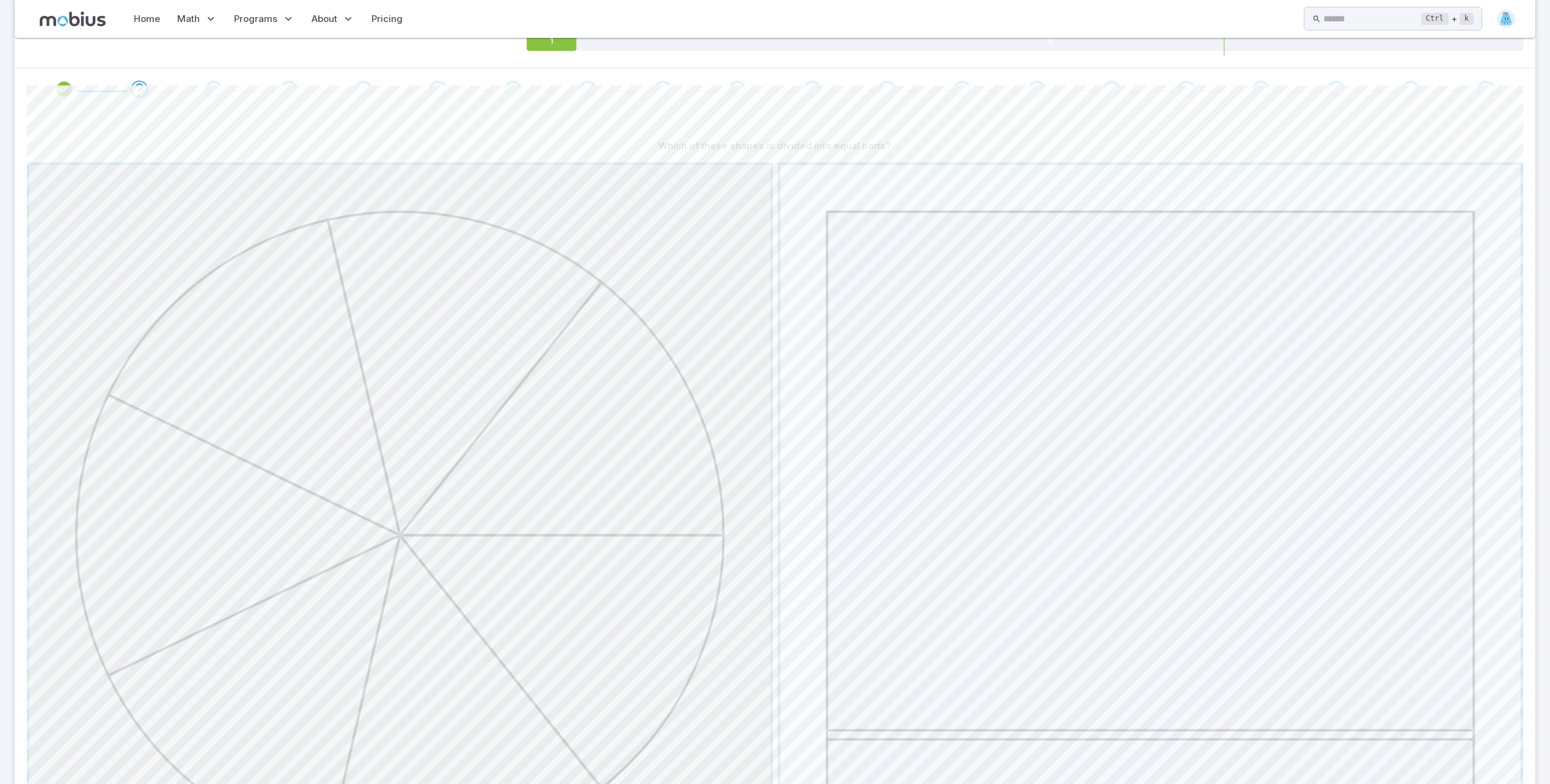
click at [549, 651] on span "button" at bounding box center [399, 535] width 741 height 741
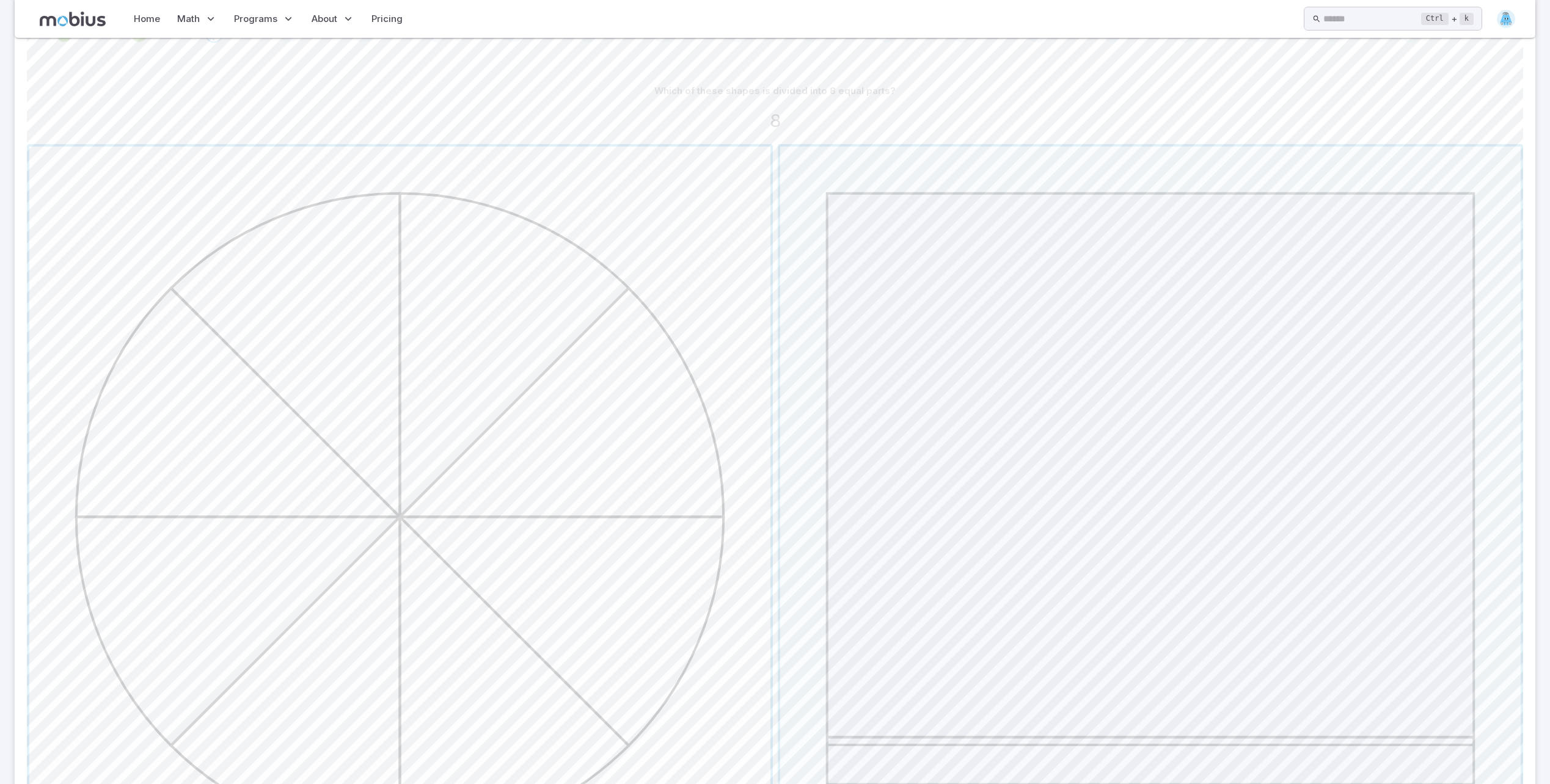
scroll to position [264, 0]
click at [429, 505] on span "button" at bounding box center [399, 510] width 741 height 741
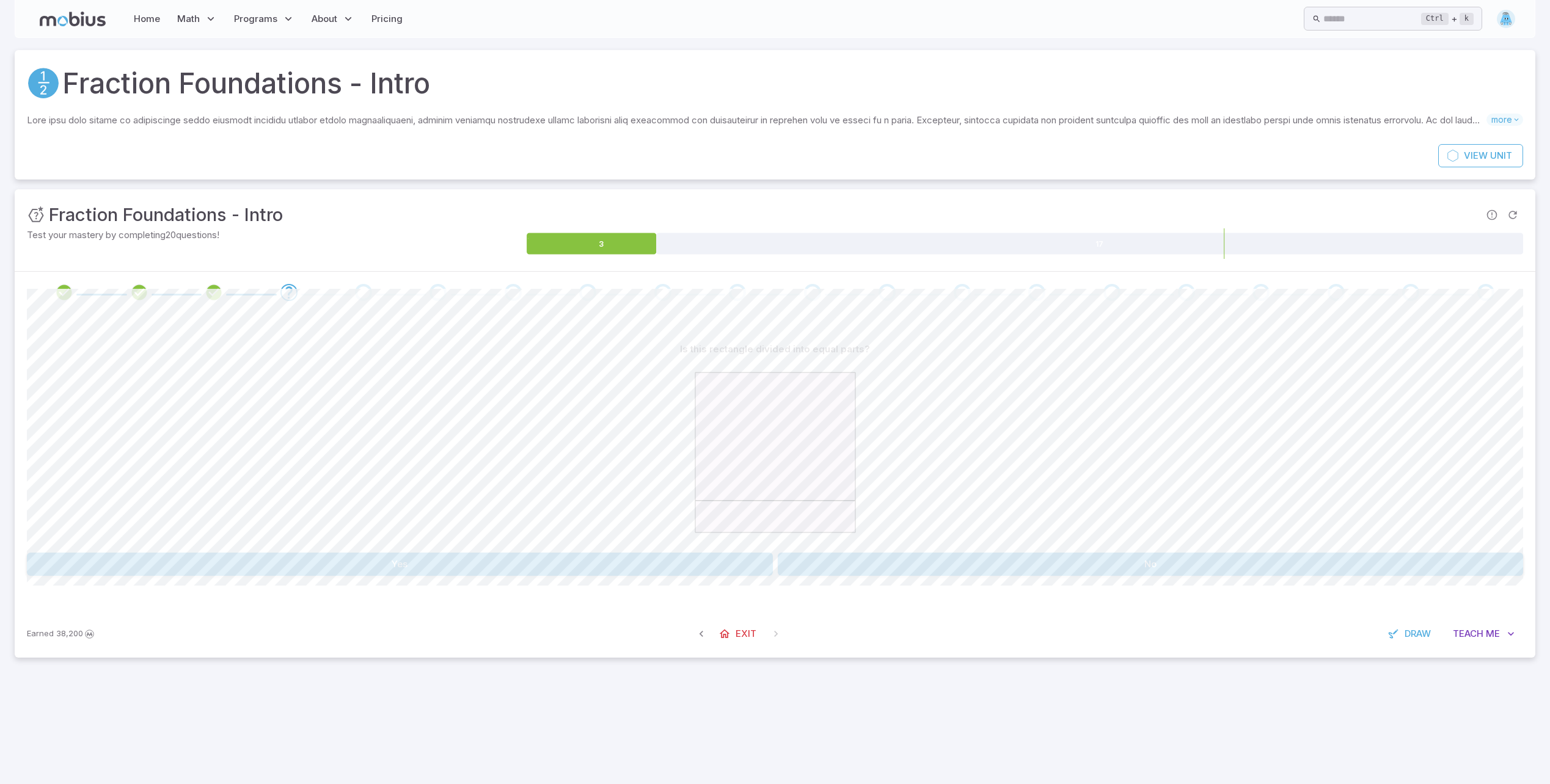
scroll to position [0, 0]
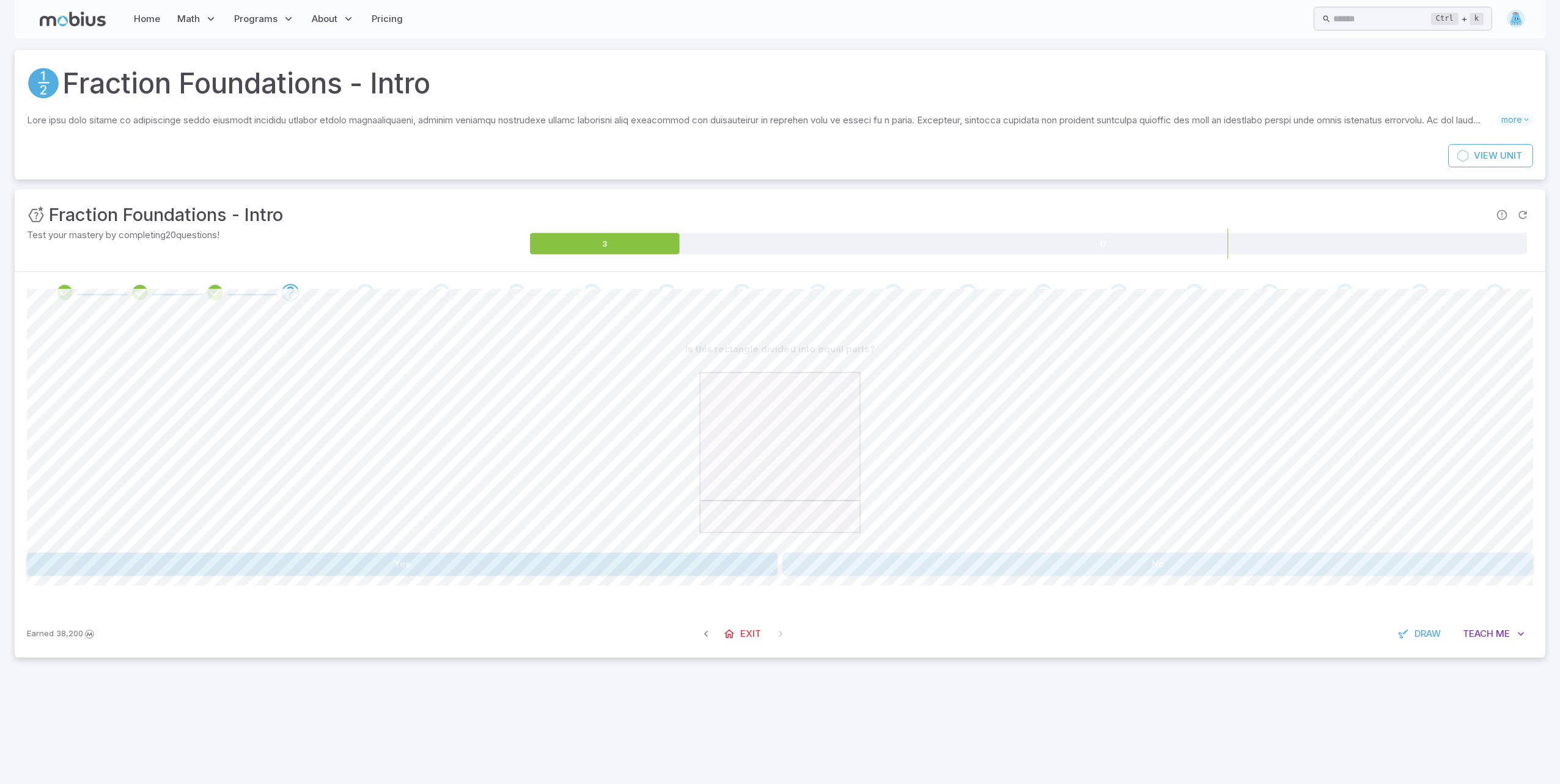
click at [861, 564] on button "No" at bounding box center [1157, 564] width 750 height 23
click at [829, 568] on button "No" at bounding box center [1157, 564] width 750 height 23
click at [731, 572] on button "Yes" at bounding box center [402, 564] width 750 height 23
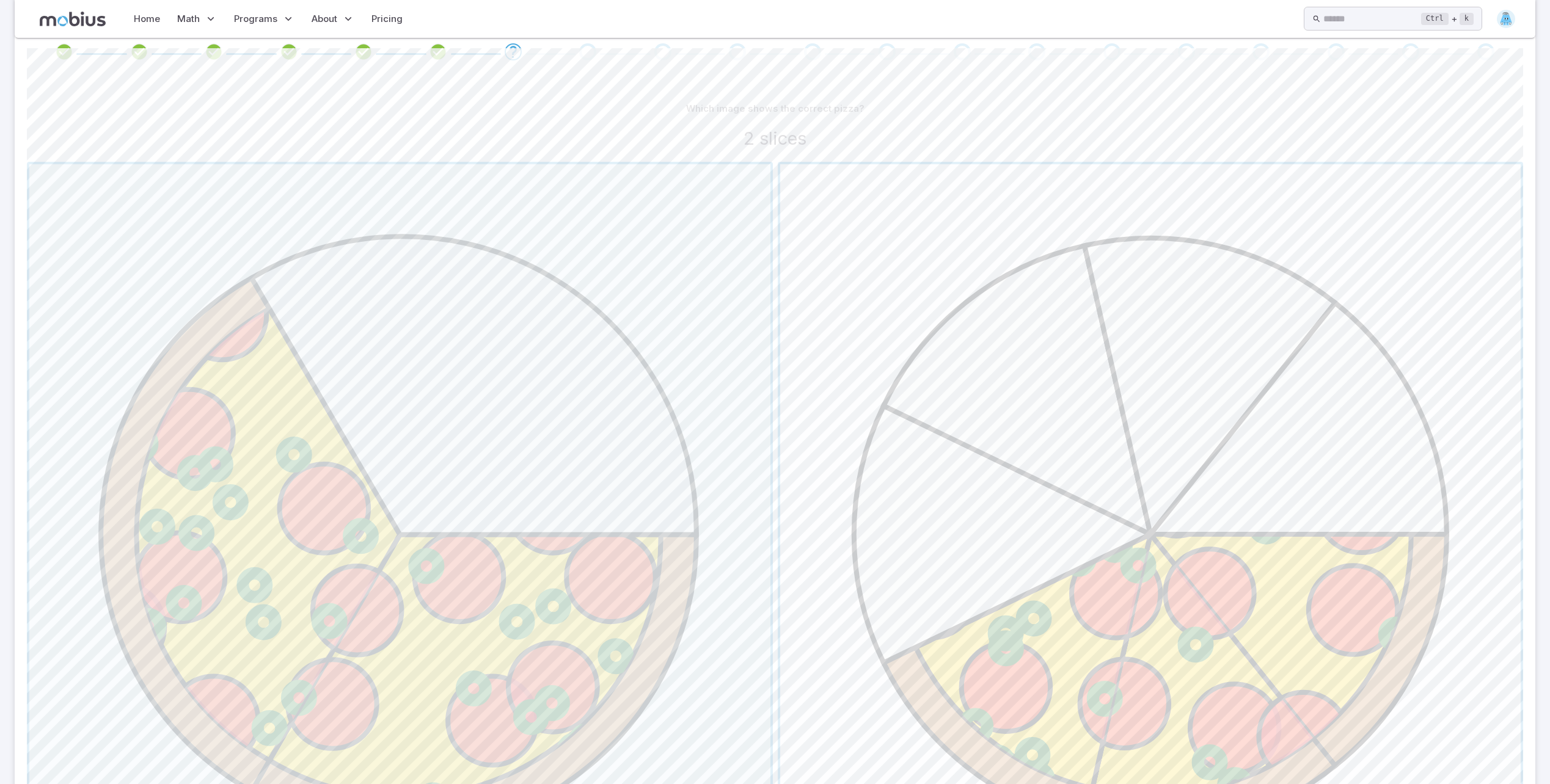
scroll to position [244, 0]
click at [660, 615] on span "button" at bounding box center [399, 531] width 741 height 741
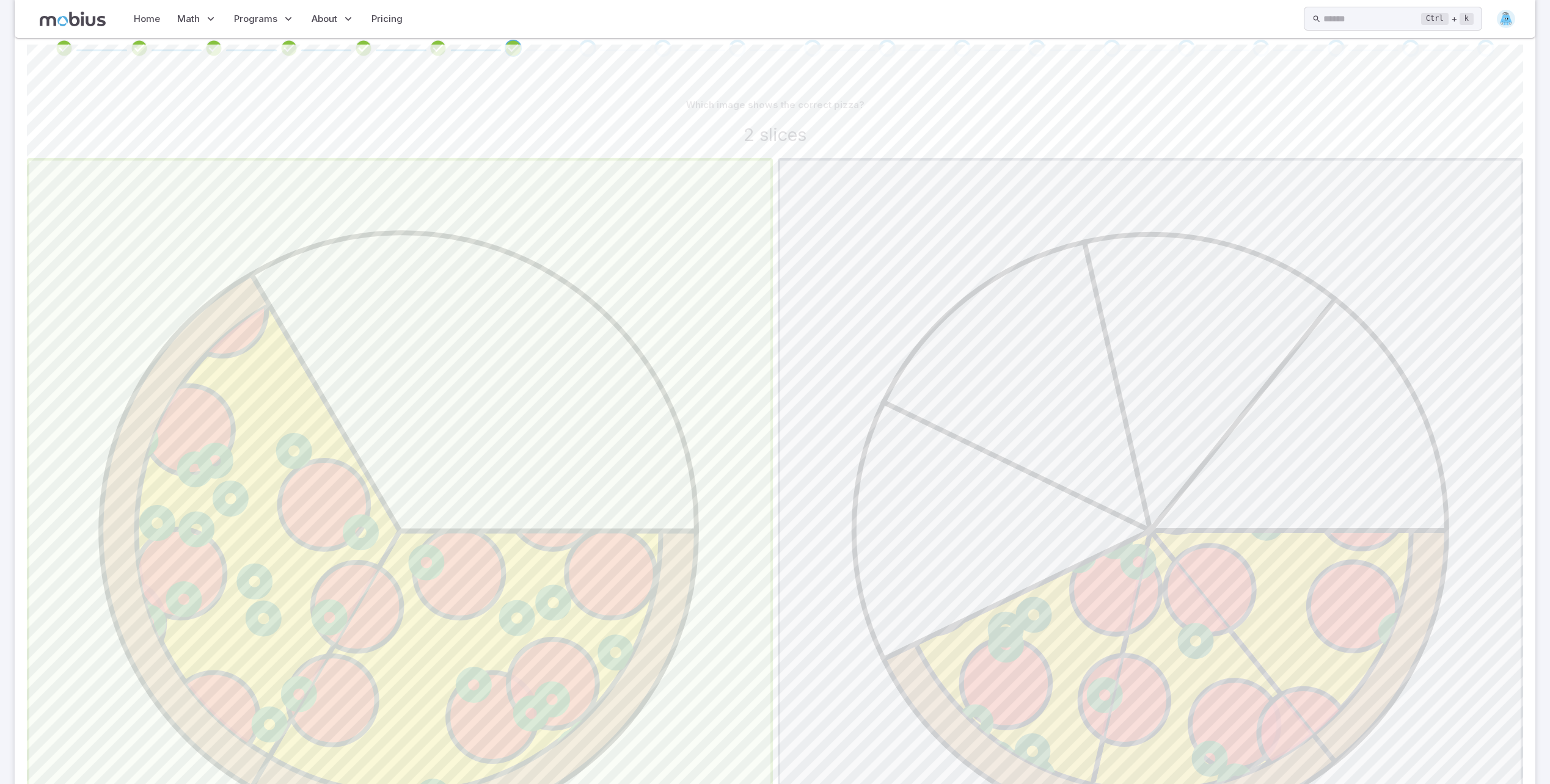
scroll to position [0, 0]
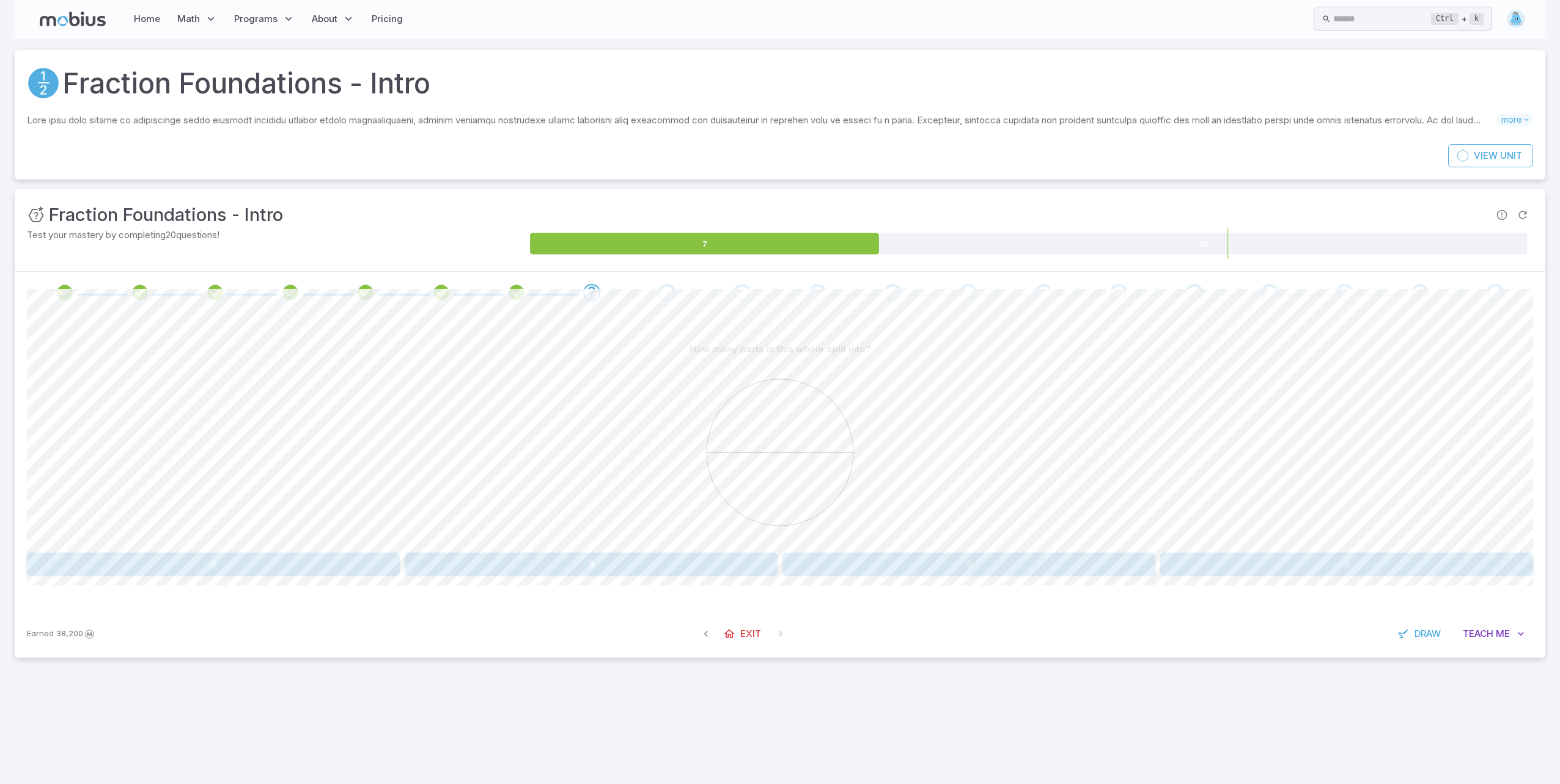
click at [1361, 547] on div at bounding box center [780, 454] width 1506 height 187
click at [1354, 558] on button "2" at bounding box center [1346, 564] width 372 height 23
click at [930, 568] on button "3" at bounding box center [968, 564] width 372 height 23
click at [624, 577] on div "How many parts is this whole split into? 2 3 7 9 Canvas actions 100 % Exit zen …" at bounding box center [780, 461] width 1506 height 297
click at [624, 571] on button "3" at bounding box center [591, 564] width 372 height 23
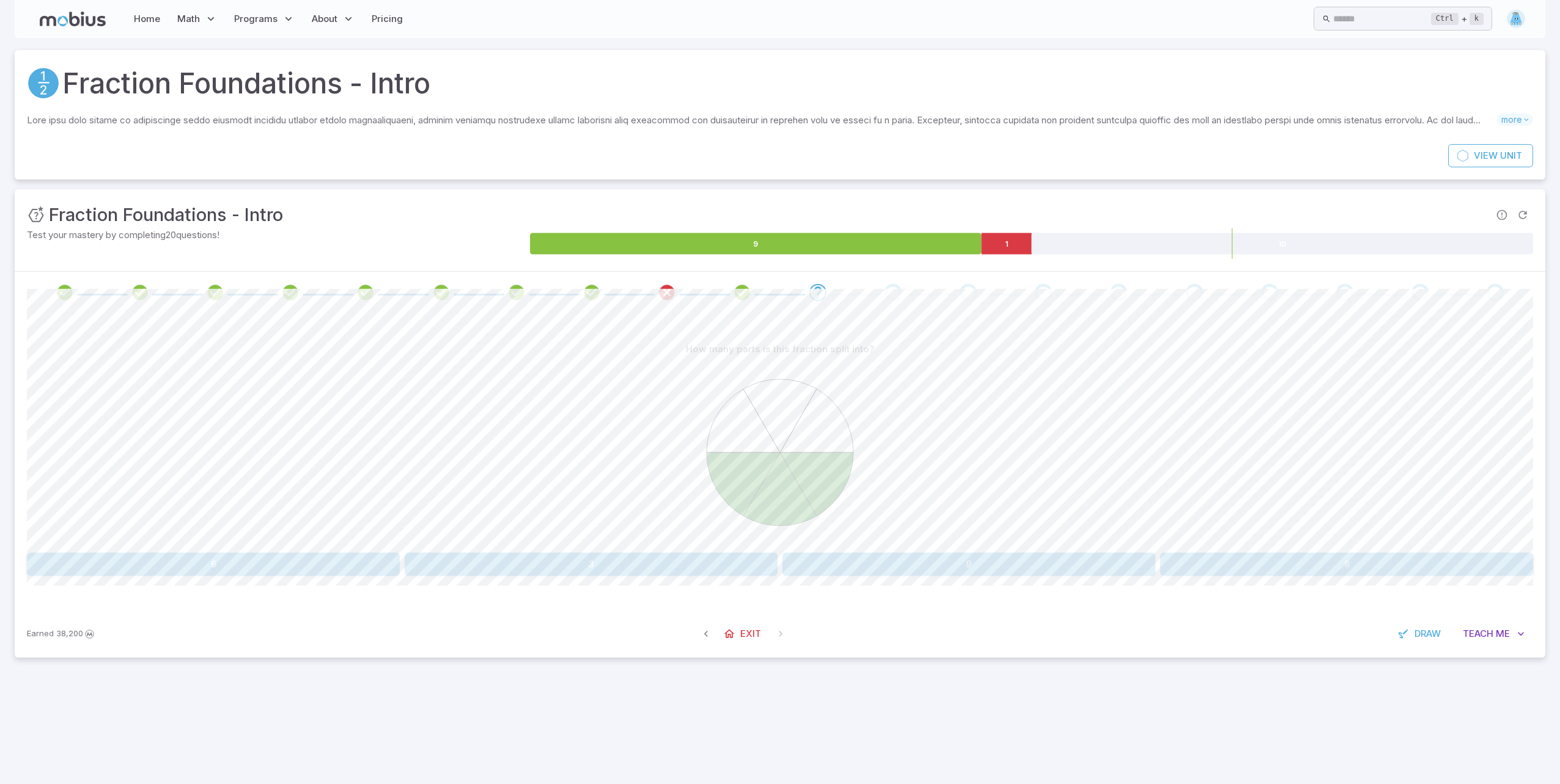
click at [209, 557] on button "6" at bounding box center [213, 564] width 372 height 23
click at [1299, 558] on button "2" at bounding box center [1346, 564] width 372 height 23
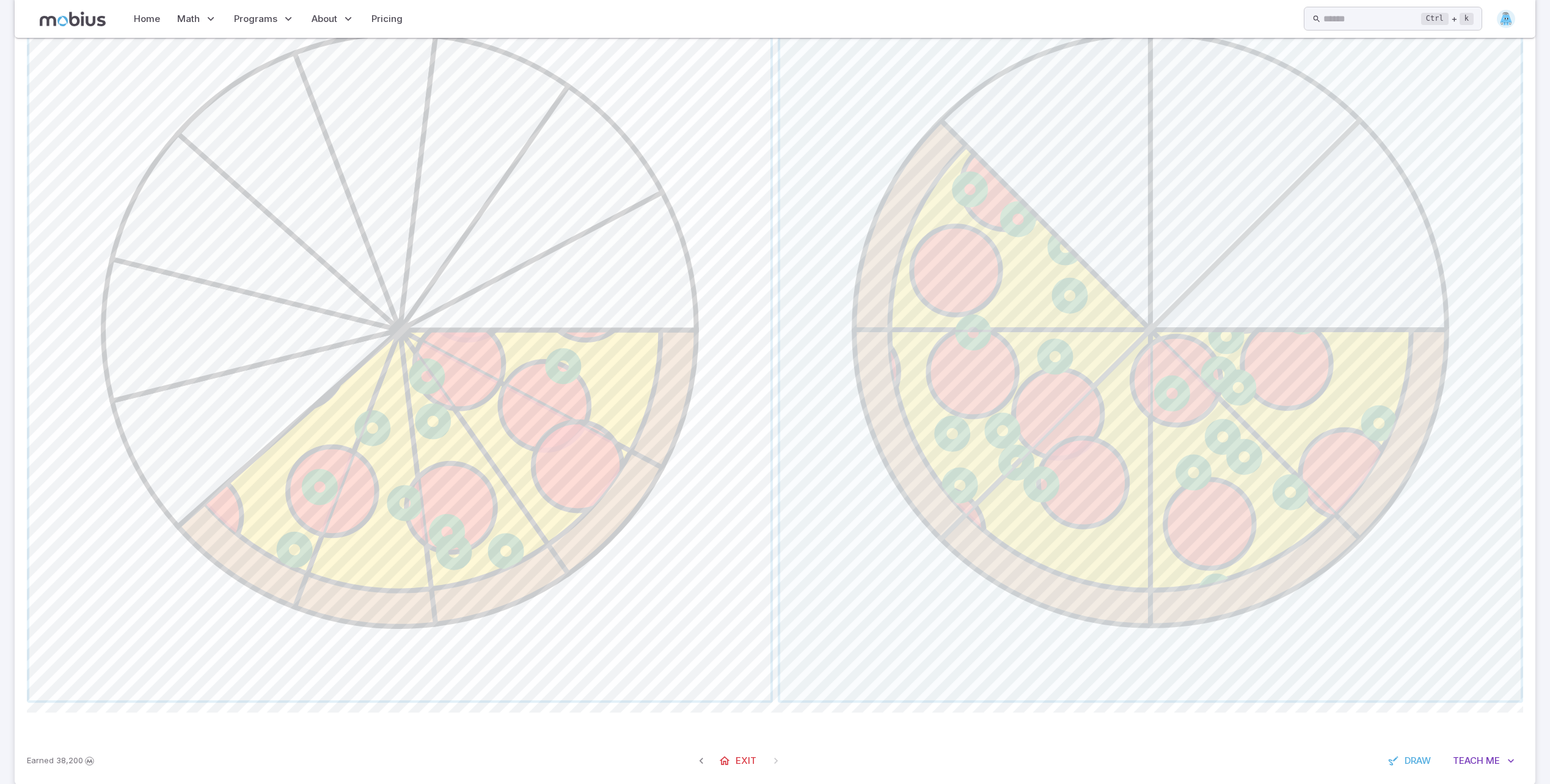
scroll to position [468, 0]
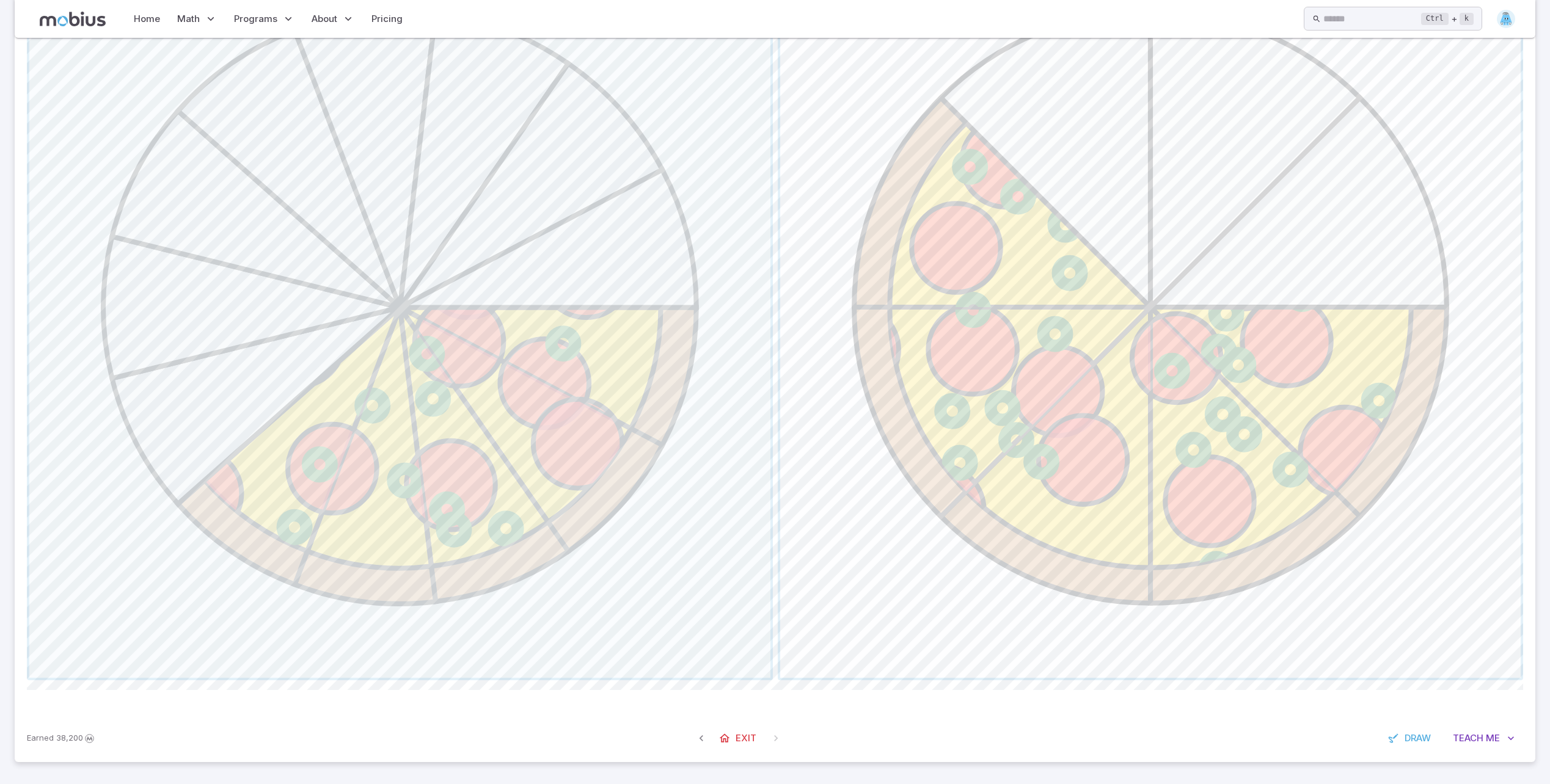
click at [1120, 462] on span "button" at bounding box center [1150, 307] width 741 height 741
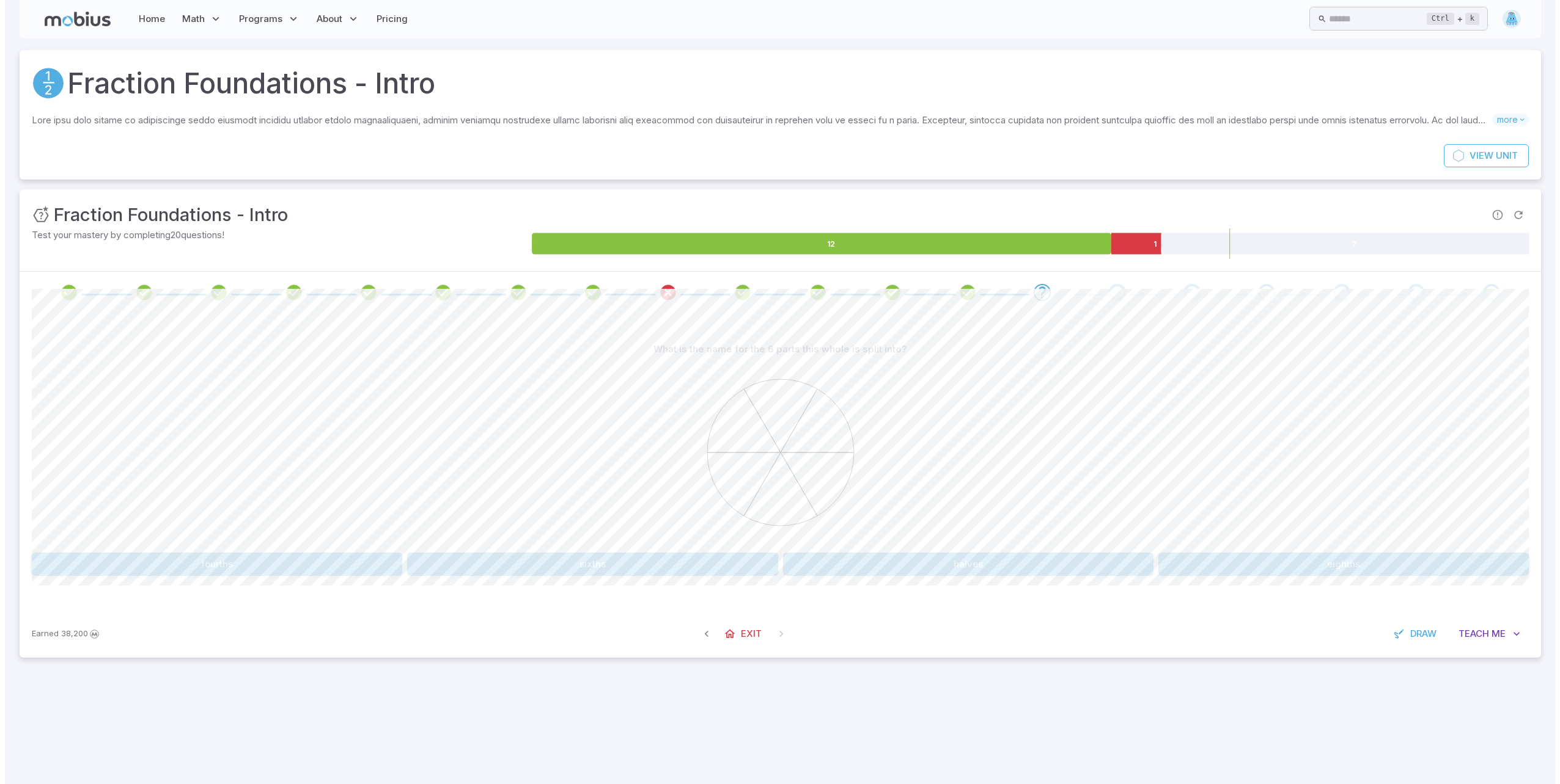
scroll to position [0, 0]
click at [616, 564] on button "sixths" at bounding box center [591, 564] width 372 height 23
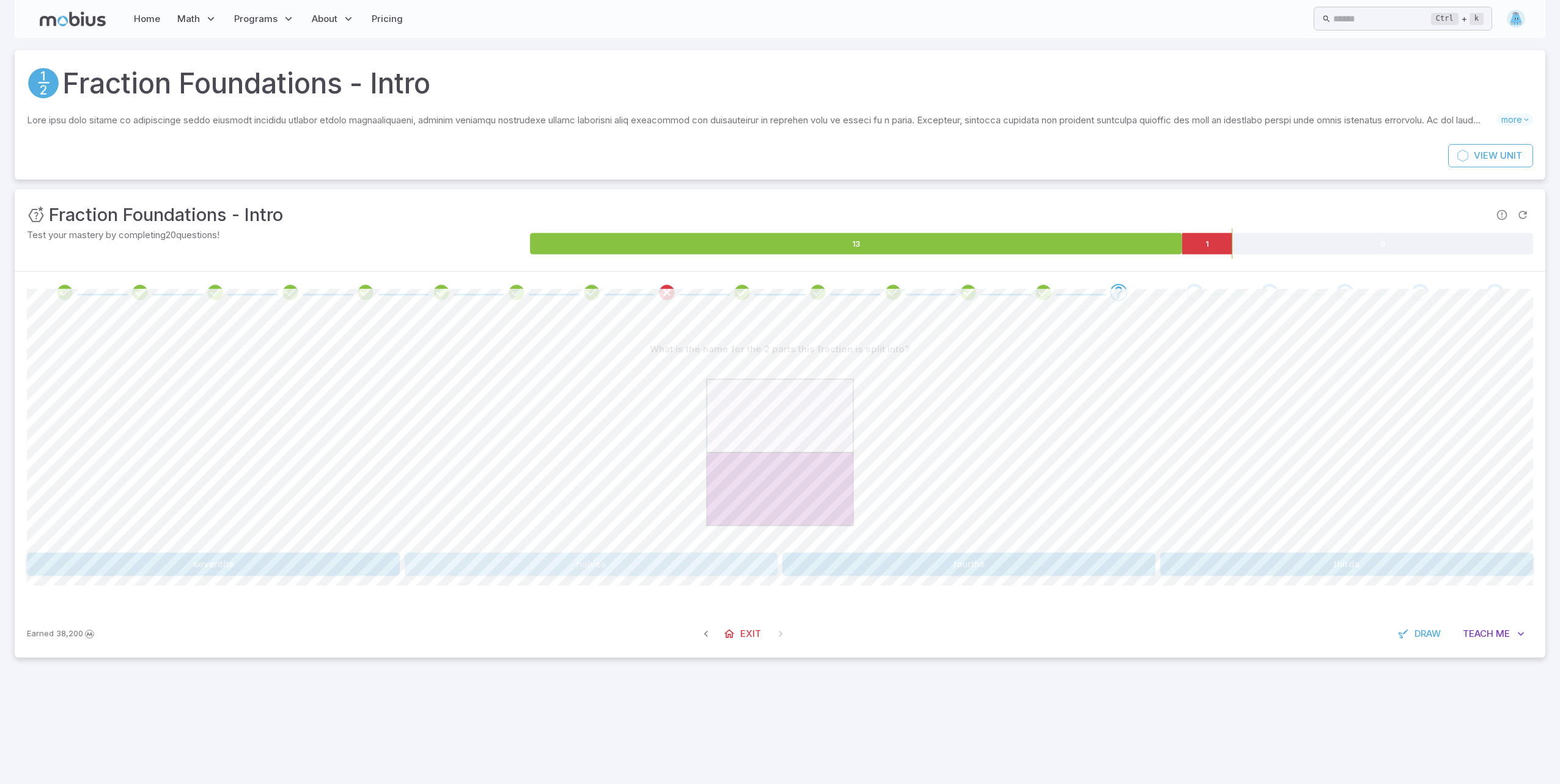
click at [668, 558] on button "halves" at bounding box center [591, 564] width 372 height 23
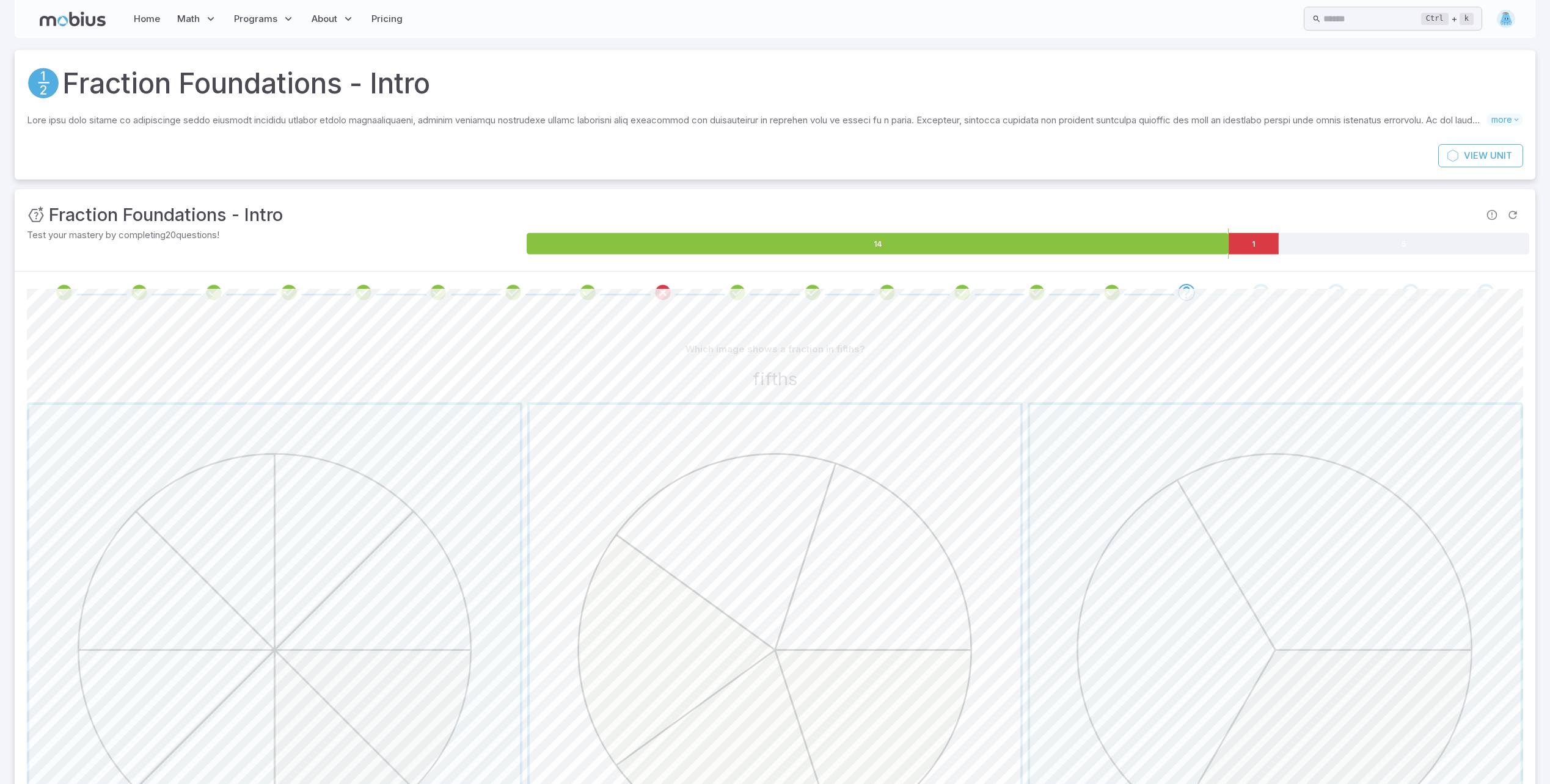
click at [749, 477] on span "button" at bounding box center [775, 650] width 490 height 490
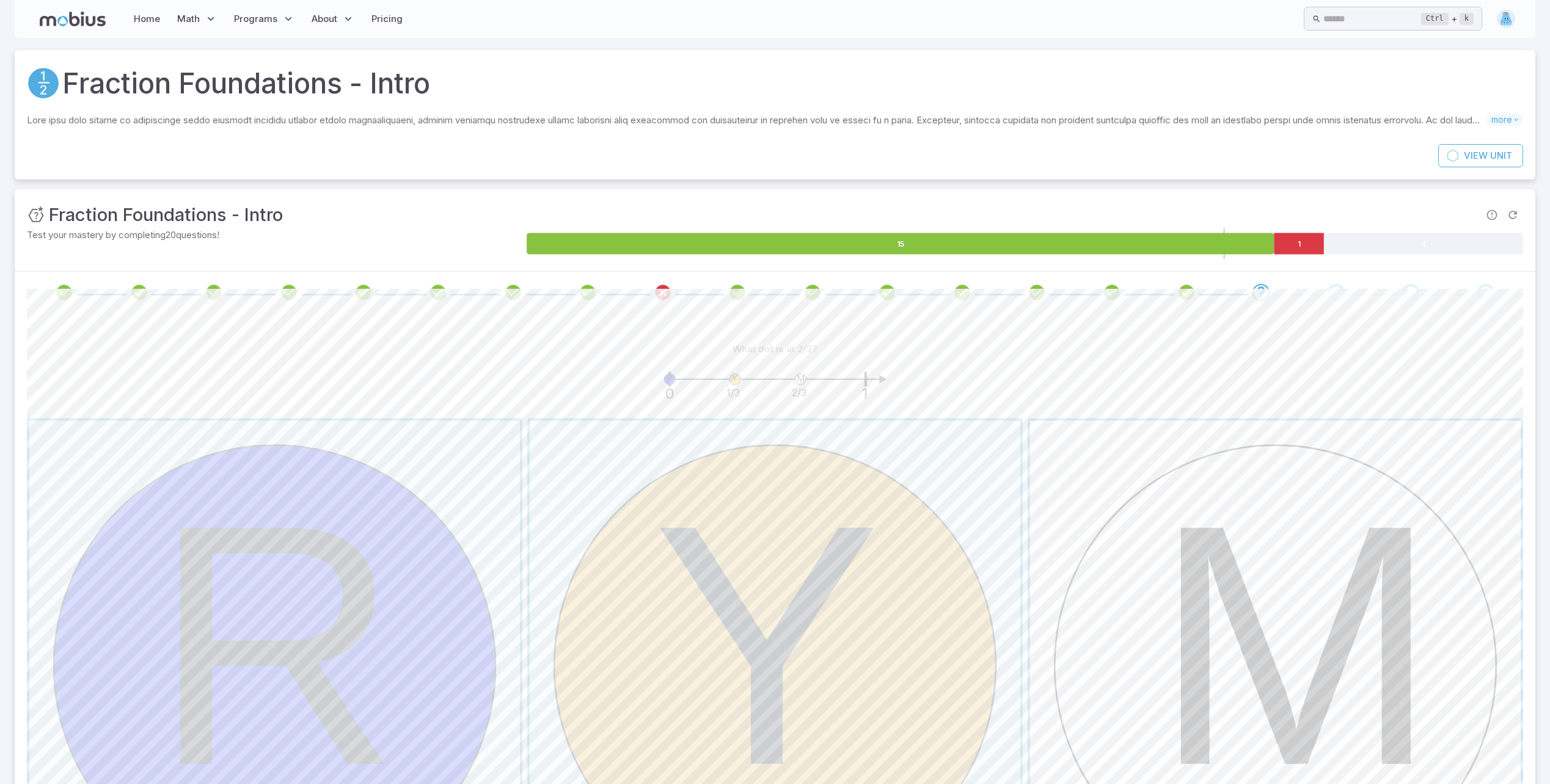
click at [1199, 582] on span "button" at bounding box center [1274, 666] width 490 height 490
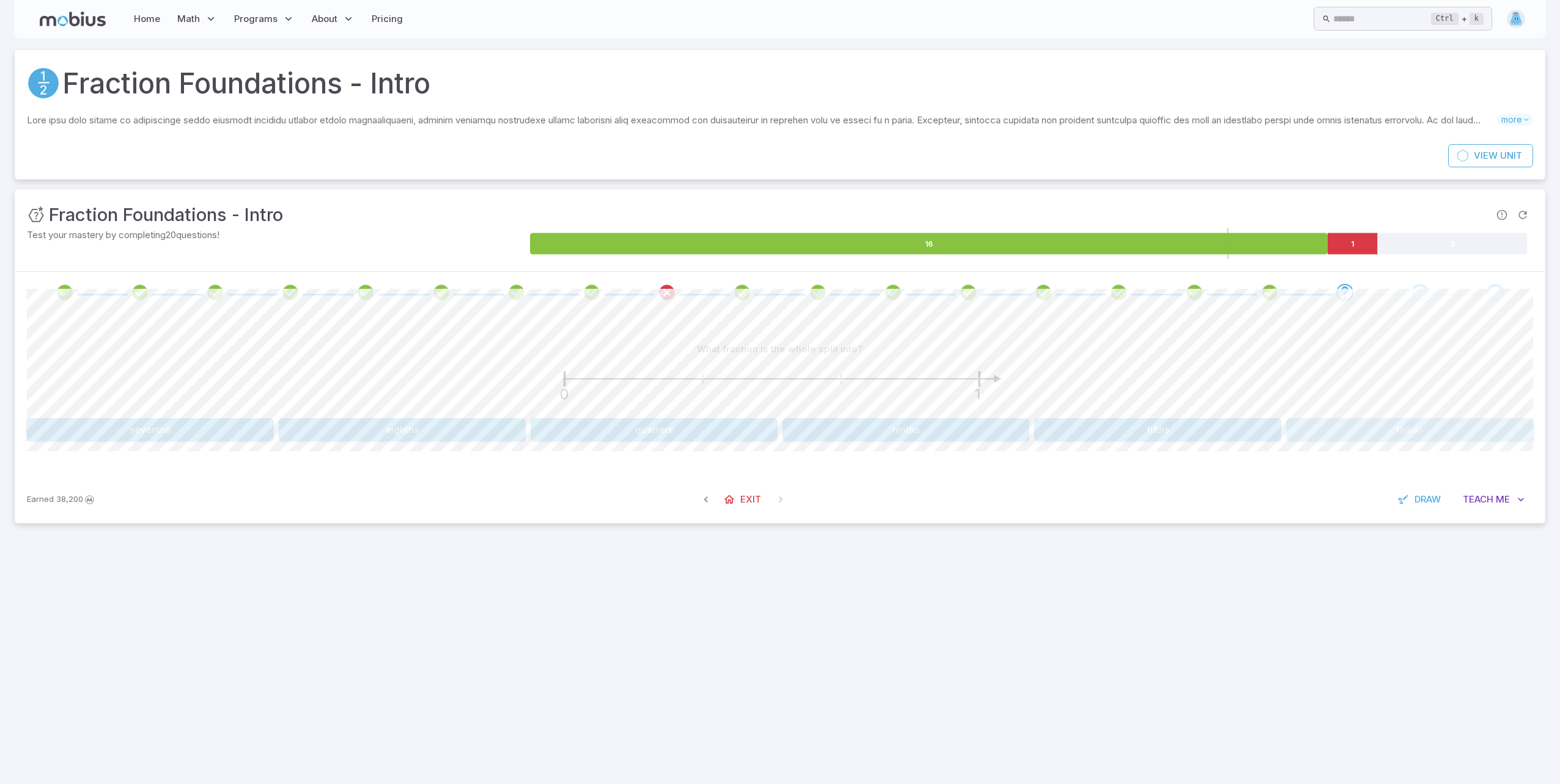
click at [1310, 421] on button "thirds" at bounding box center [1410, 430] width 247 height 23
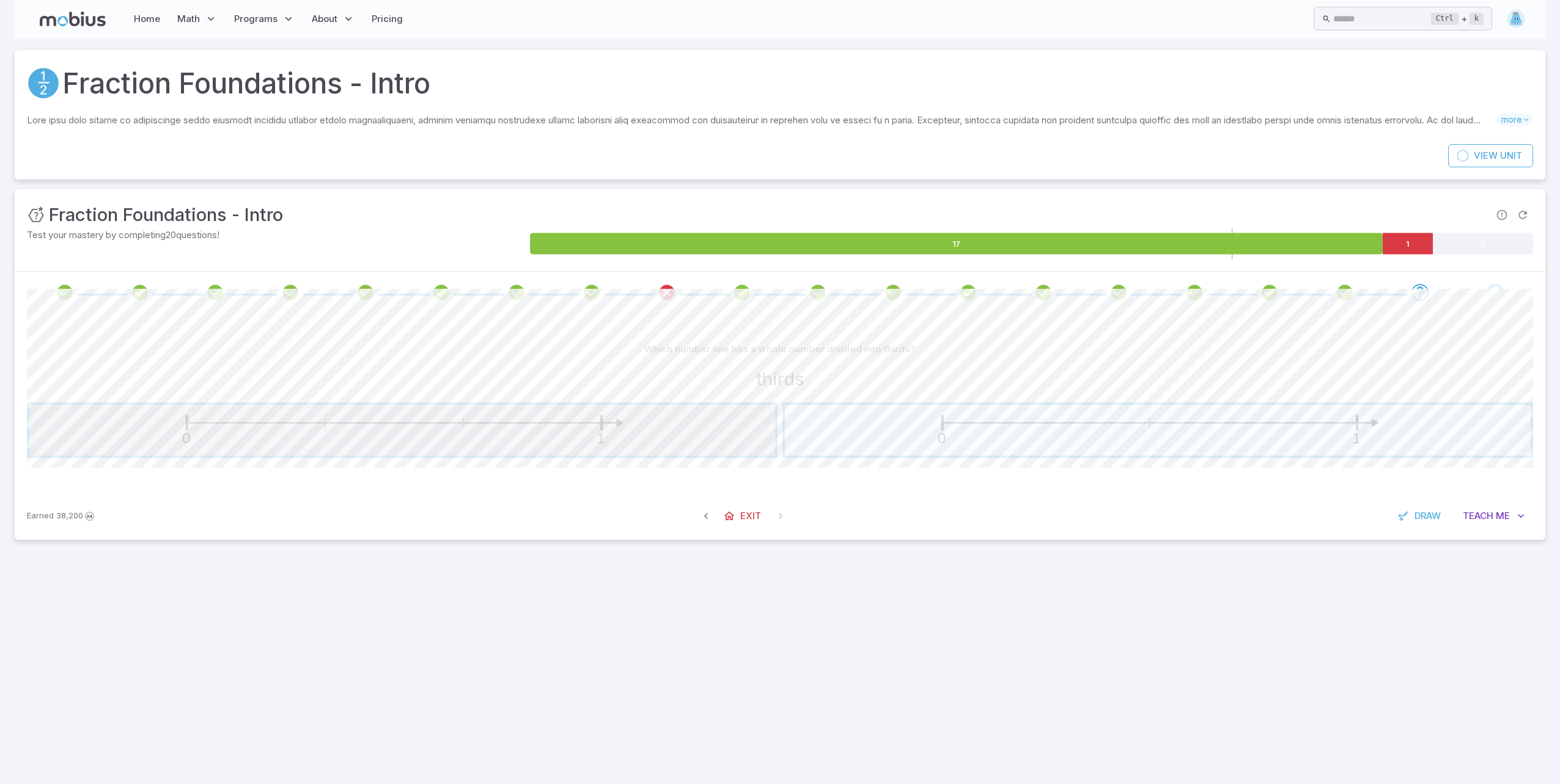
click at [638, 446] on span "button" at bounding box center [402, 431] width 746 height 50
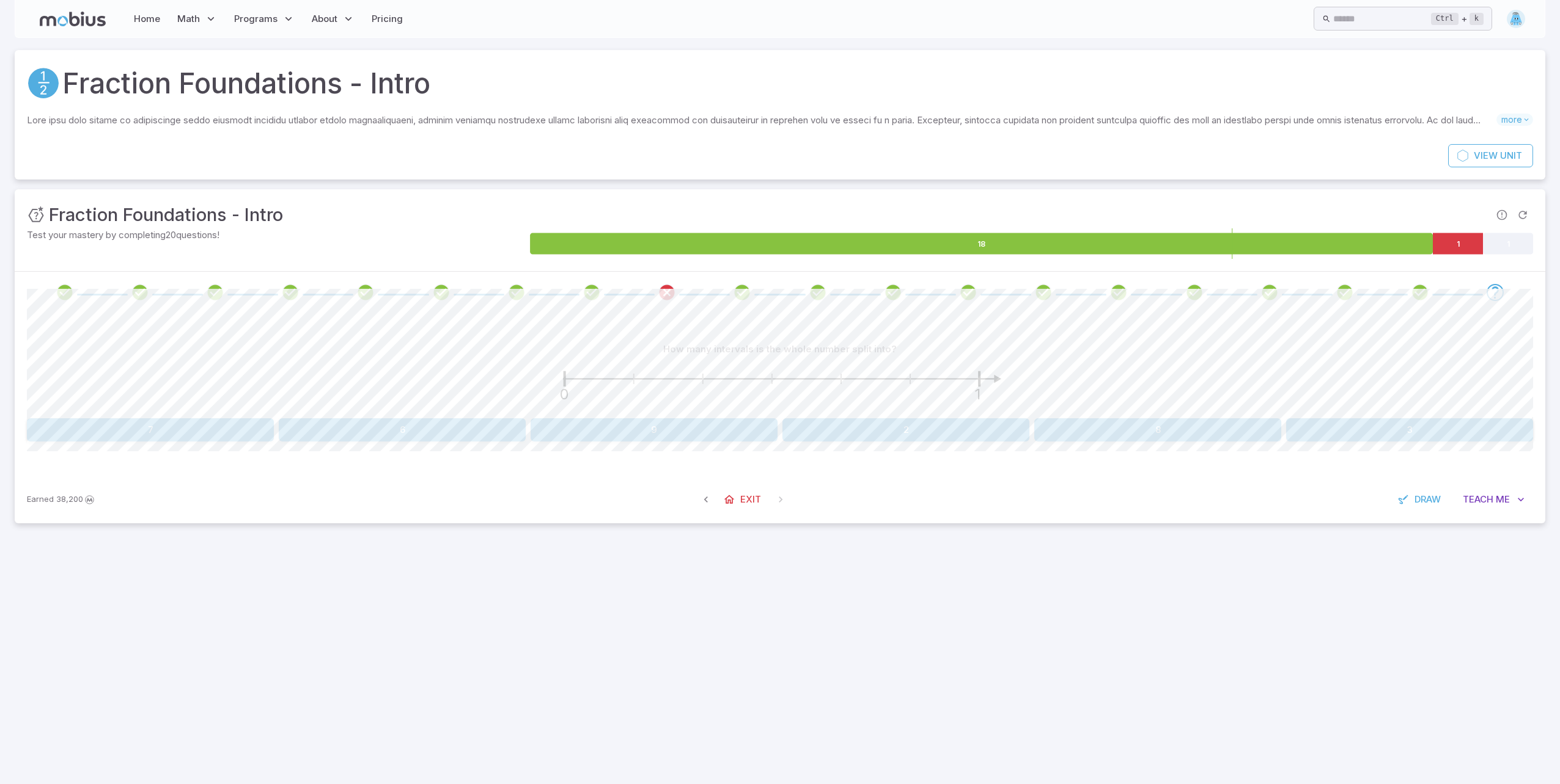
click at [497, 430] on button "6" at bounding box center [402, 430] width 247 height 23
